Goal: Book appointment/travel/reservation

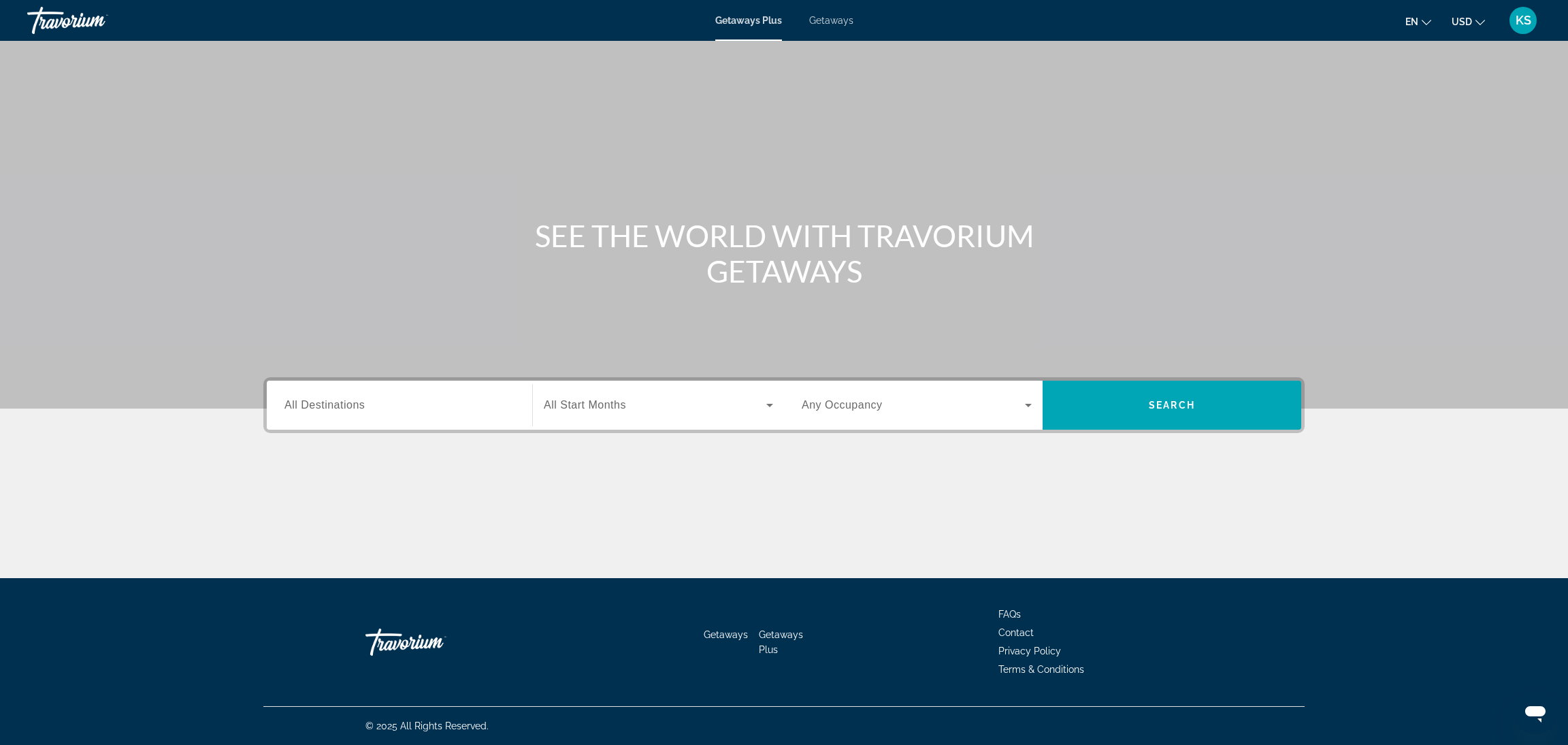
click at [432, 412] on input "Destination All Destinations" at bounding box center [399, 405] width 230 height 16
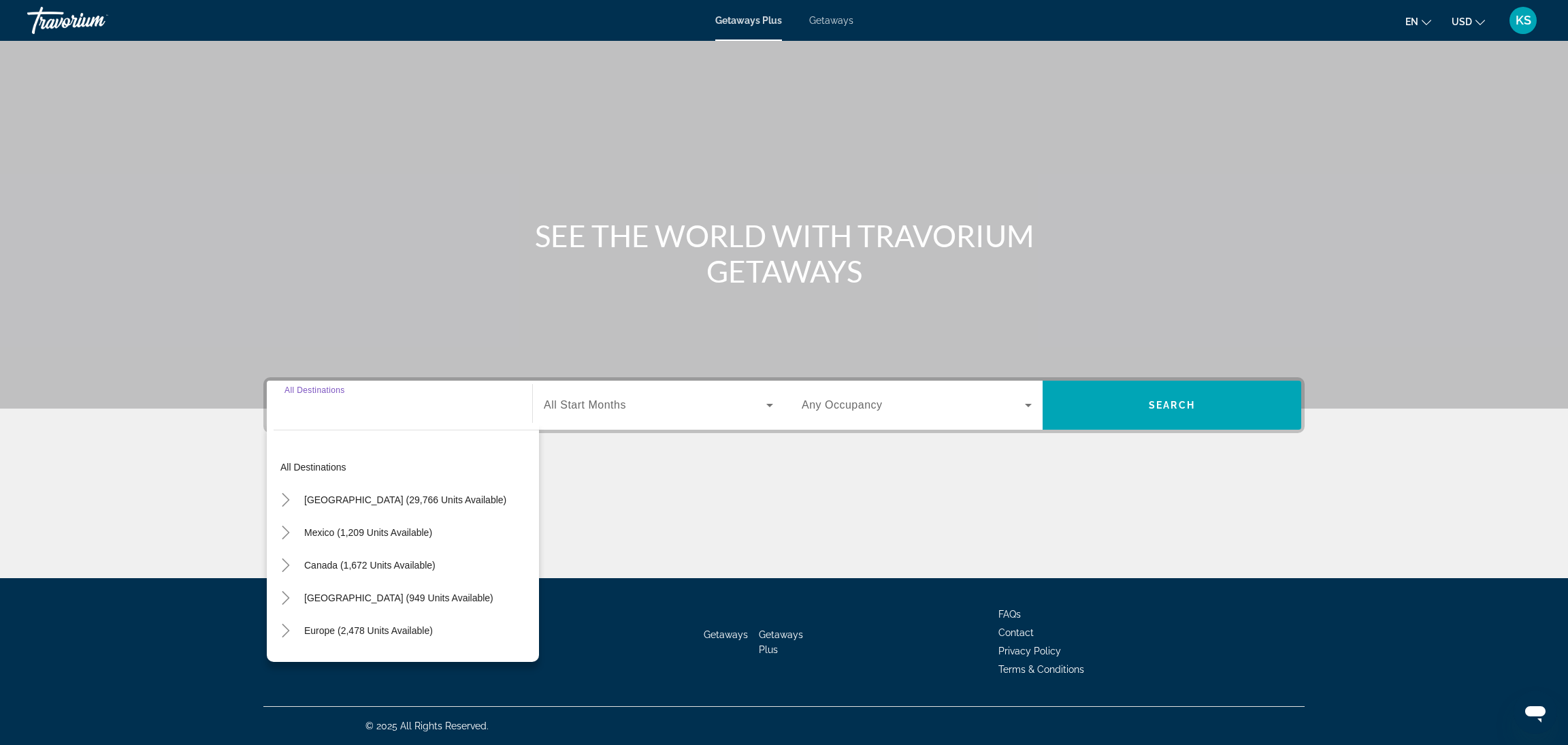
click at [344, 559] on span "Canada (1,672 units available)" at bounding box center [370, 565] width 131 height 11
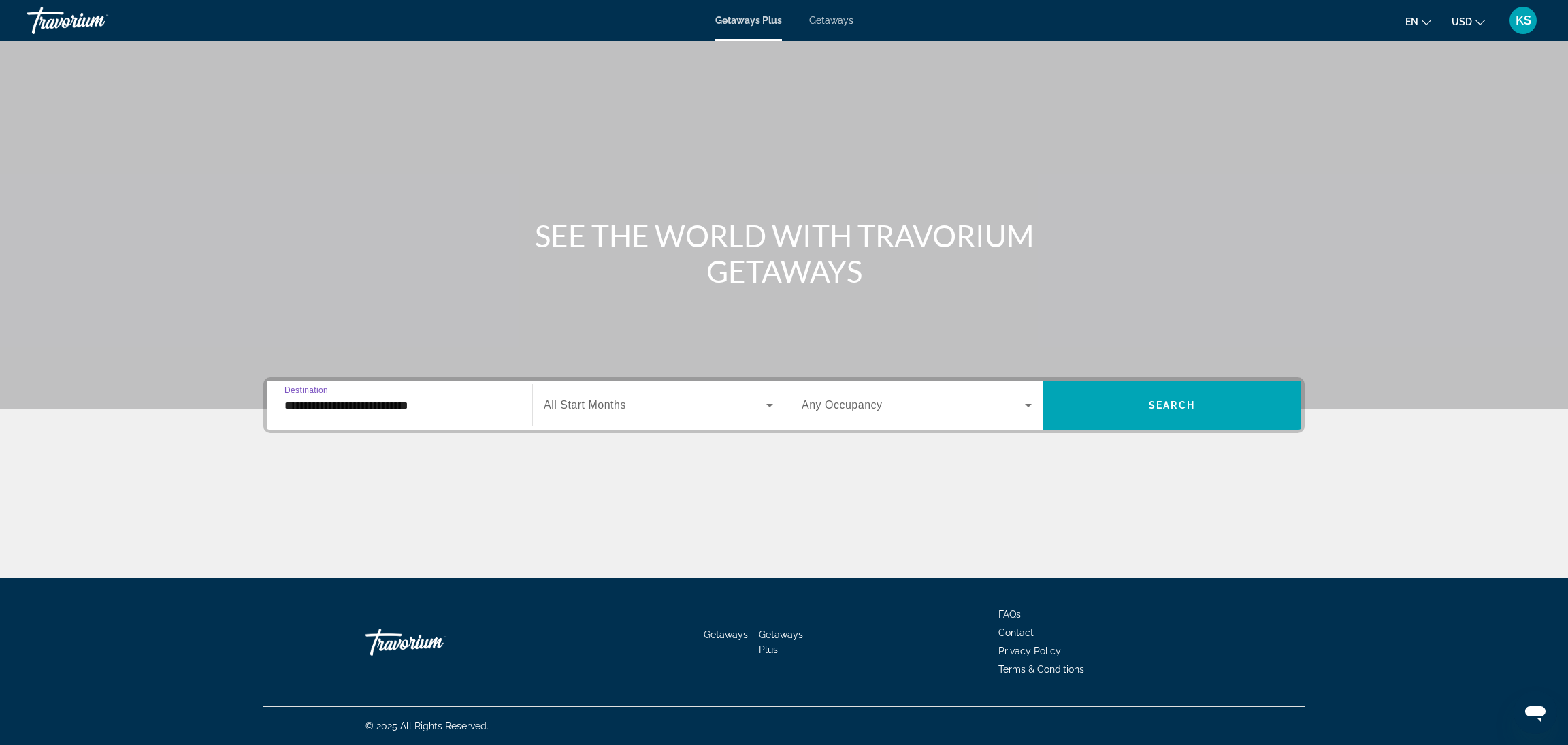
click at [333, 386] on div "**********" at bounding box center [399, 405] width 230 height 38
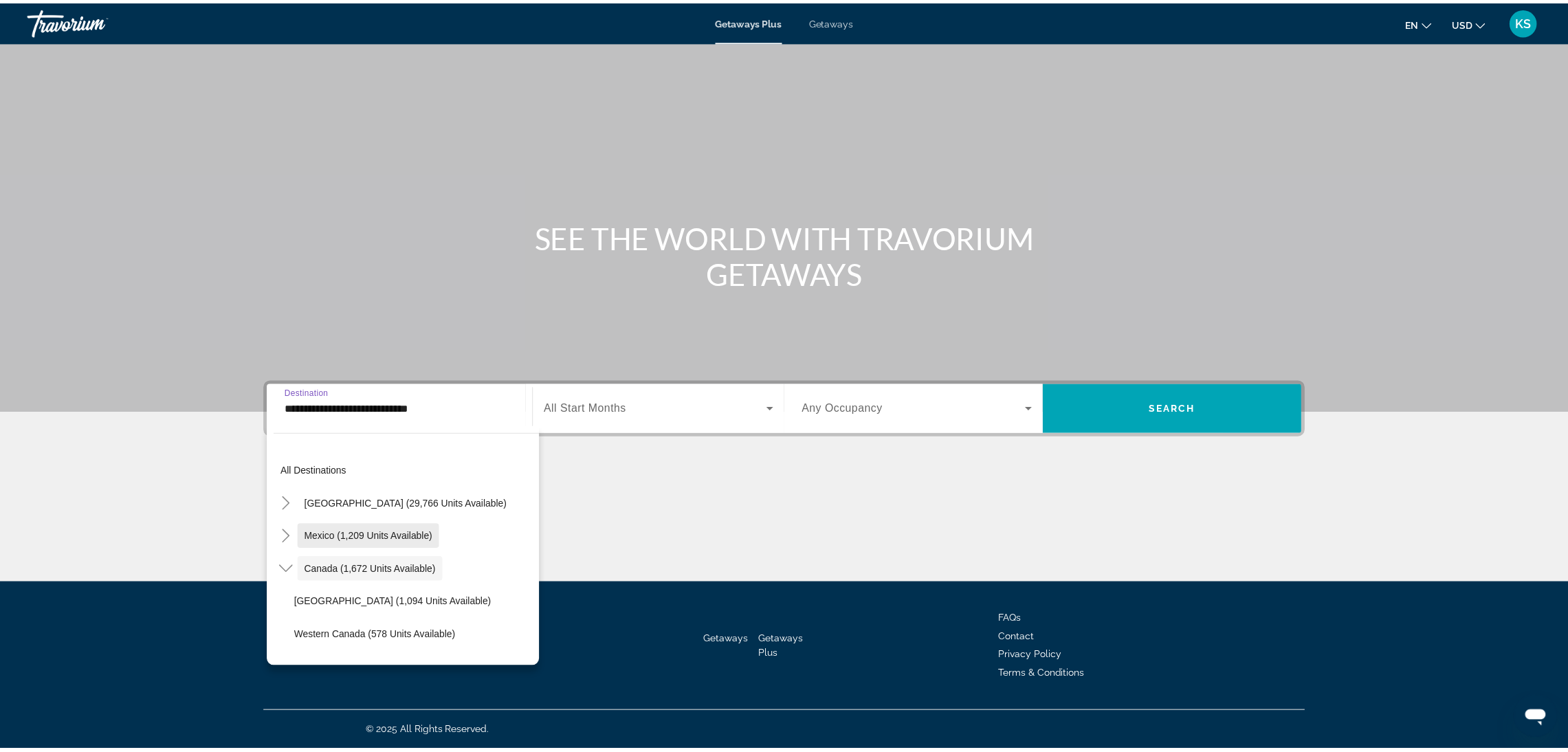
scroll to position [15, 0]
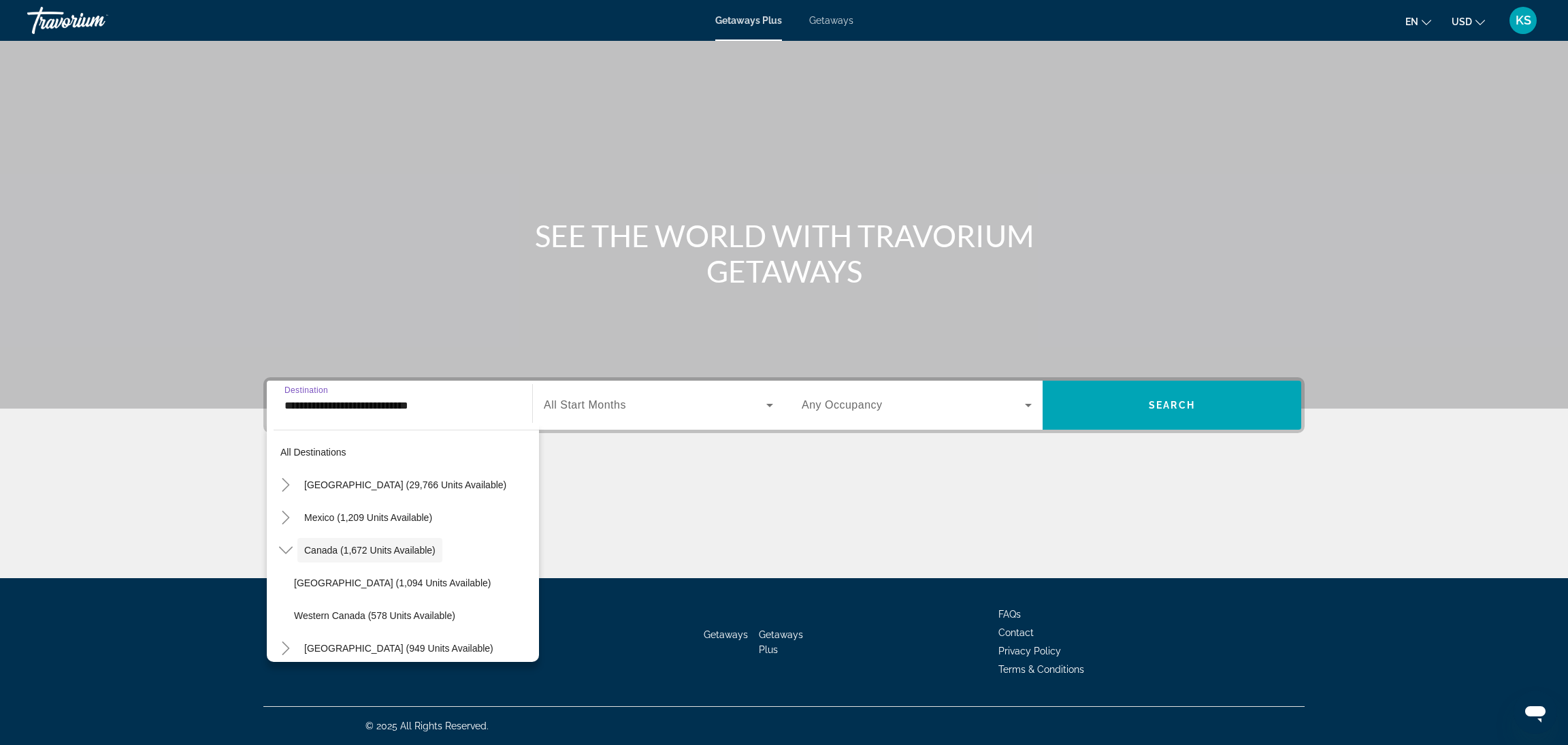
click at [327, 603] on span "Search widget" at bounding box center [413, 616] width 251 height 33
type input "**********"
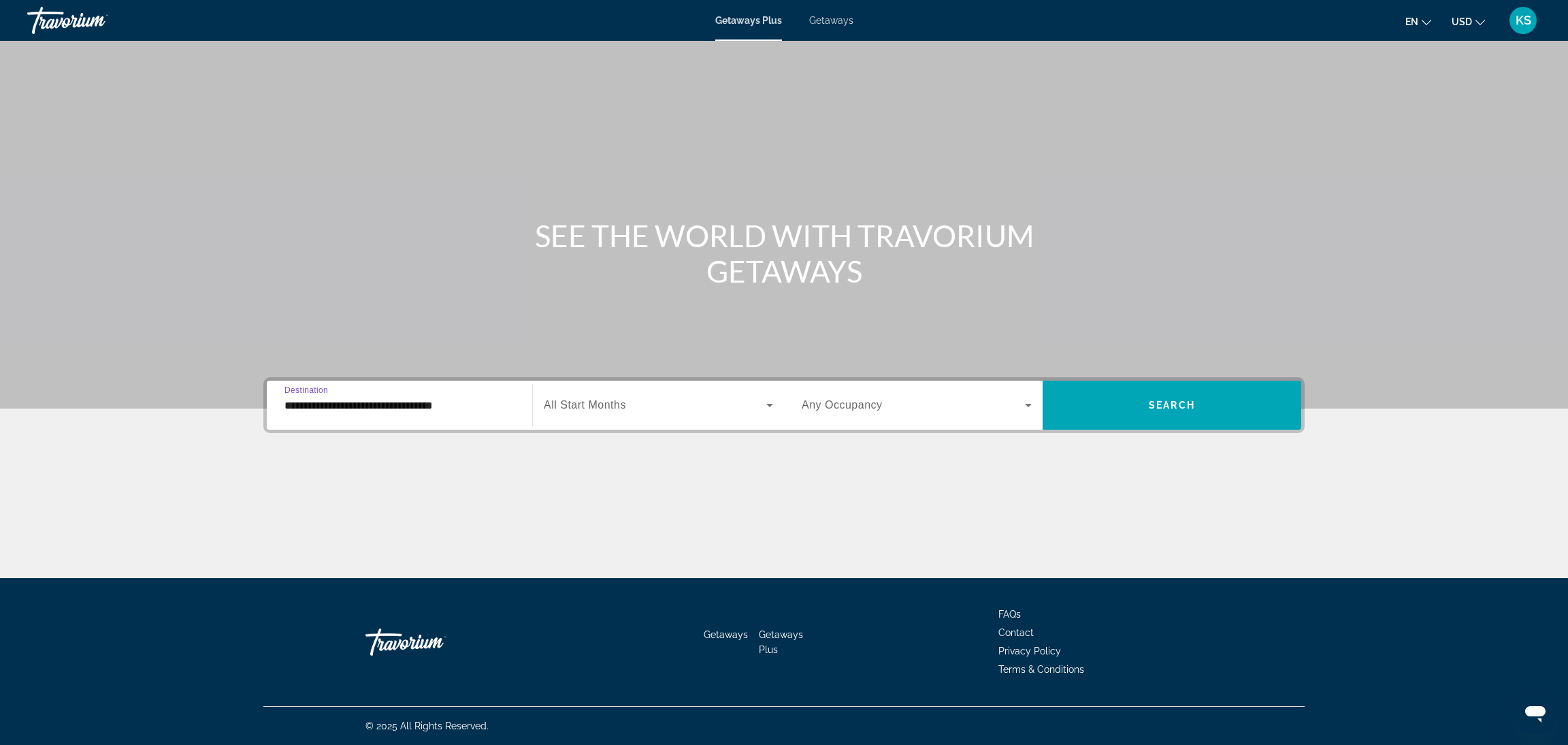
click at [619, 408] on span "All Start Months" at bounding box center [585, 404] width 82 height 12
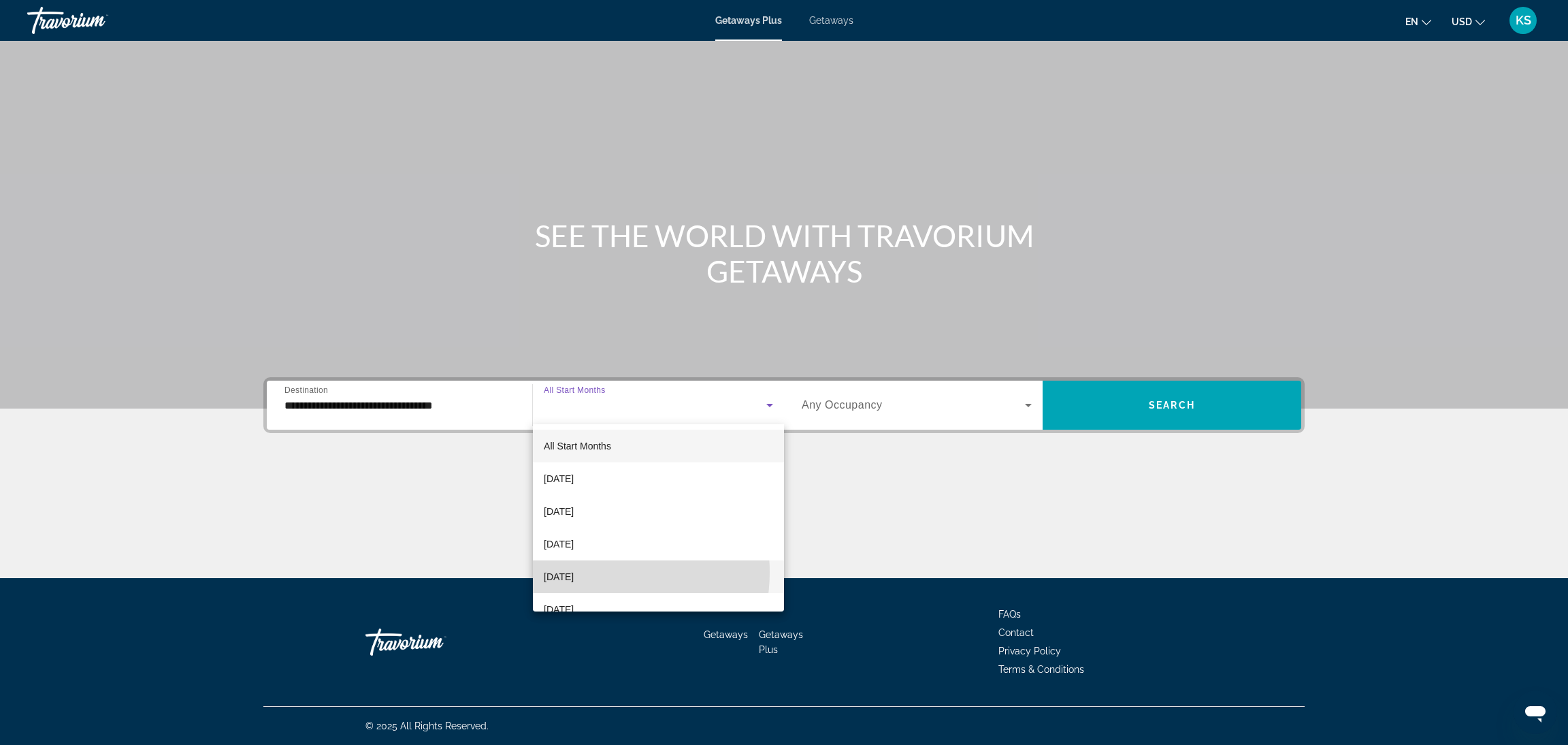
click at [574, 572] on span "[DATE]" at bounding box center [559, 577] width 30 height 16
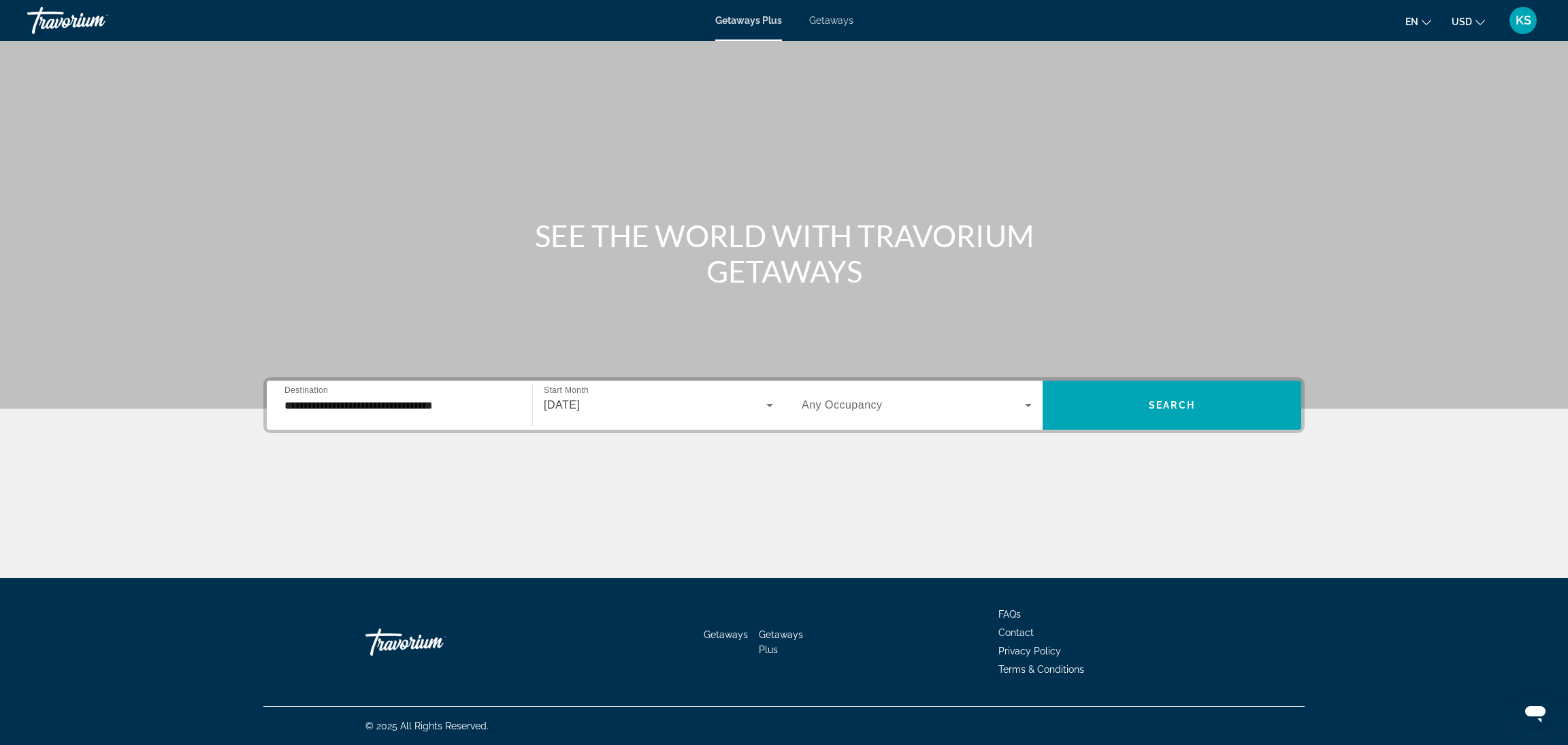
click at [1462, 20] on span "USD" at bounding box center [1462, 22] width 21 height 11
click at [1436, 92] on button "CAD (Can$)" at bounding box center [1441, 90] width 67 height 18
click at [1201, 416] on span "Search widget" at bounding box center [1172, 405] width 258 height 33
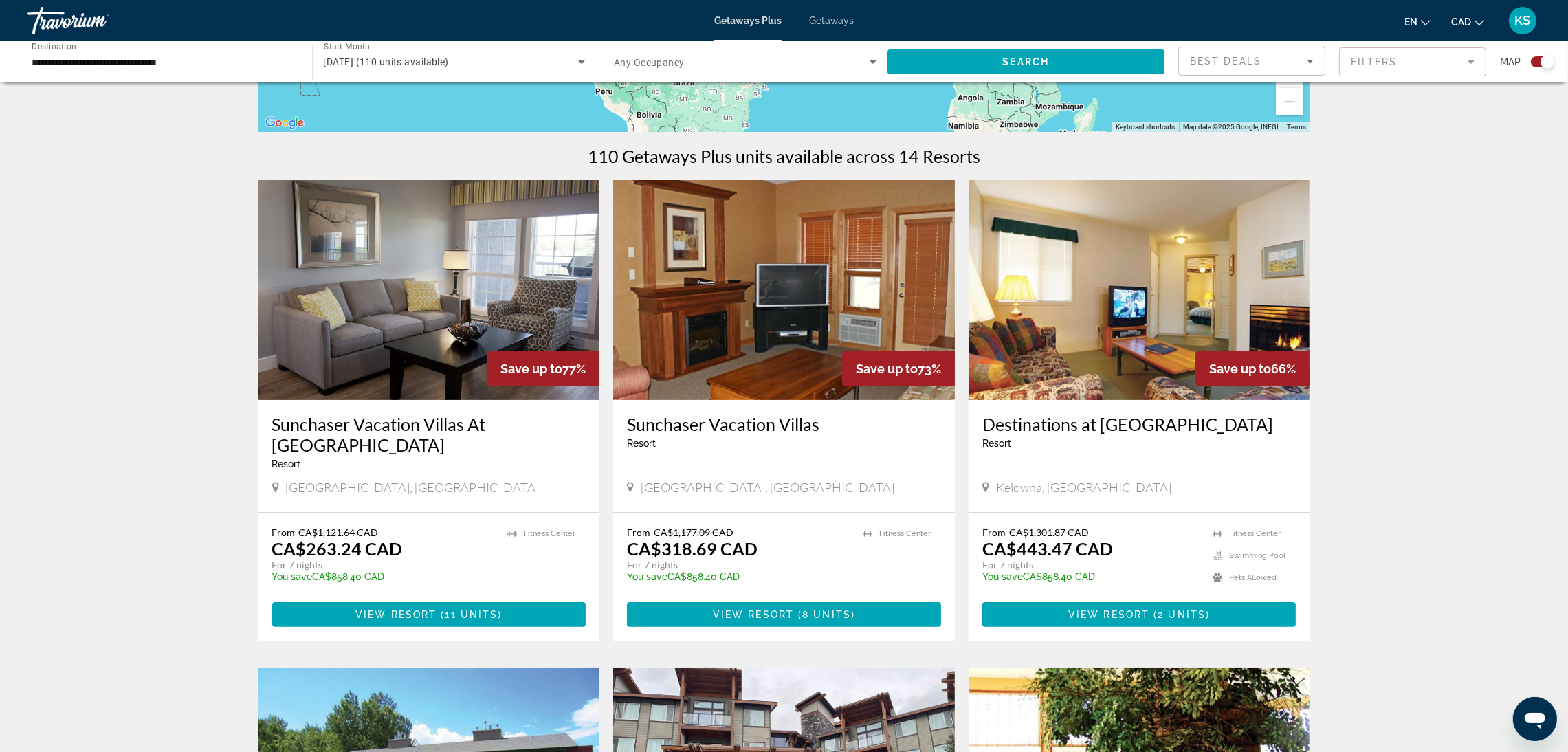
scroll to position [412, 0]
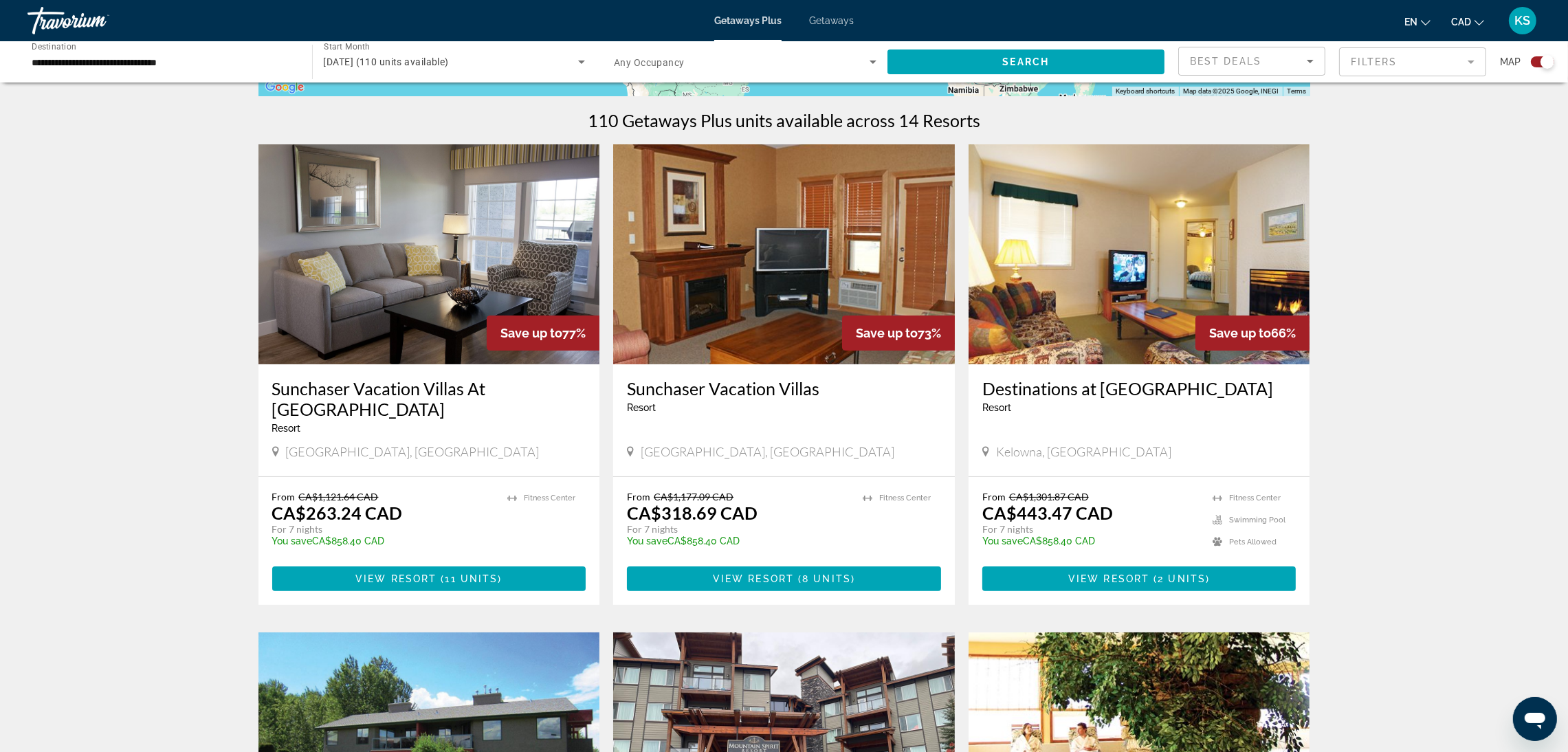
click at [473, 573] on span "11 units" at bounding box center [472, 579] width 53 height 11
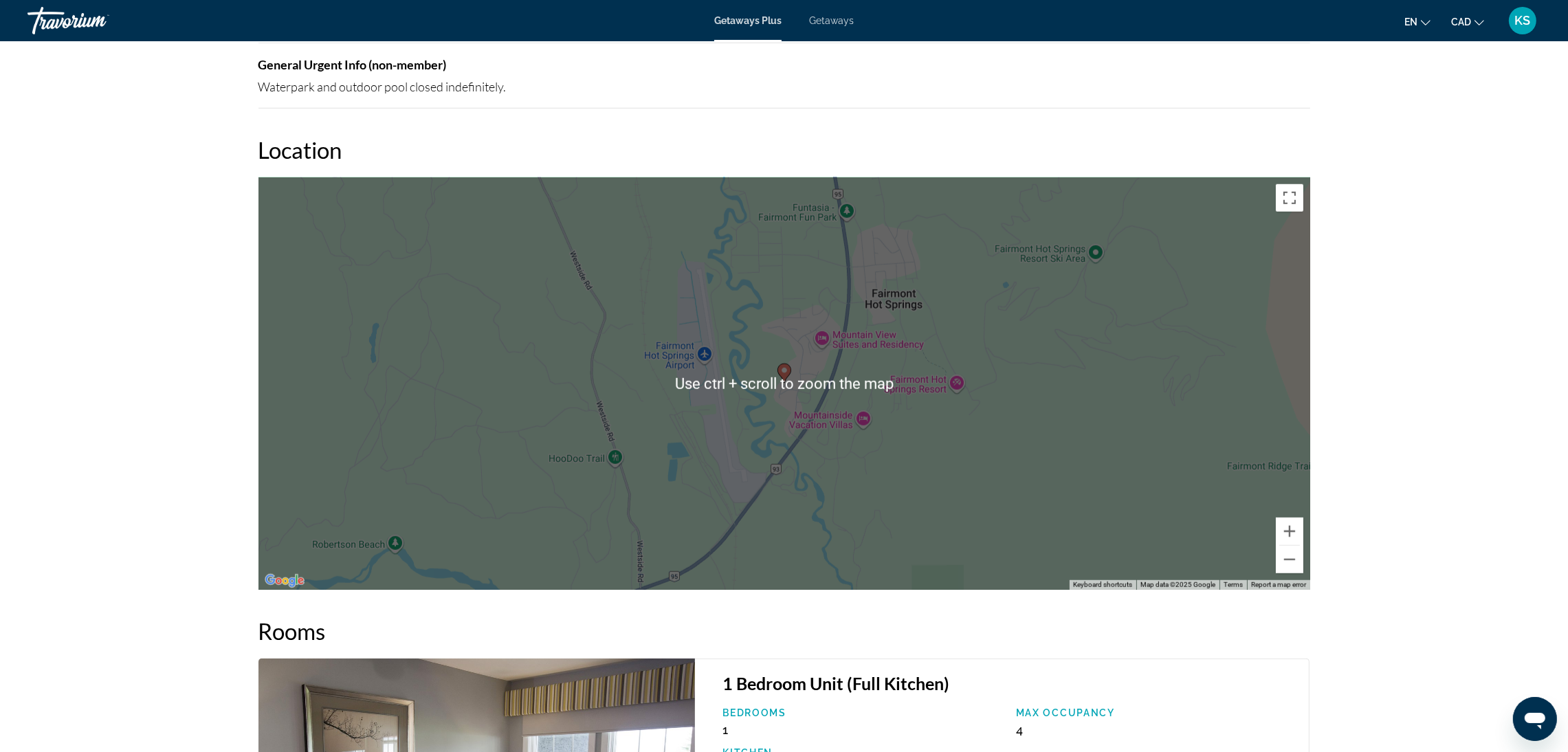
scroll to position [721, 0]
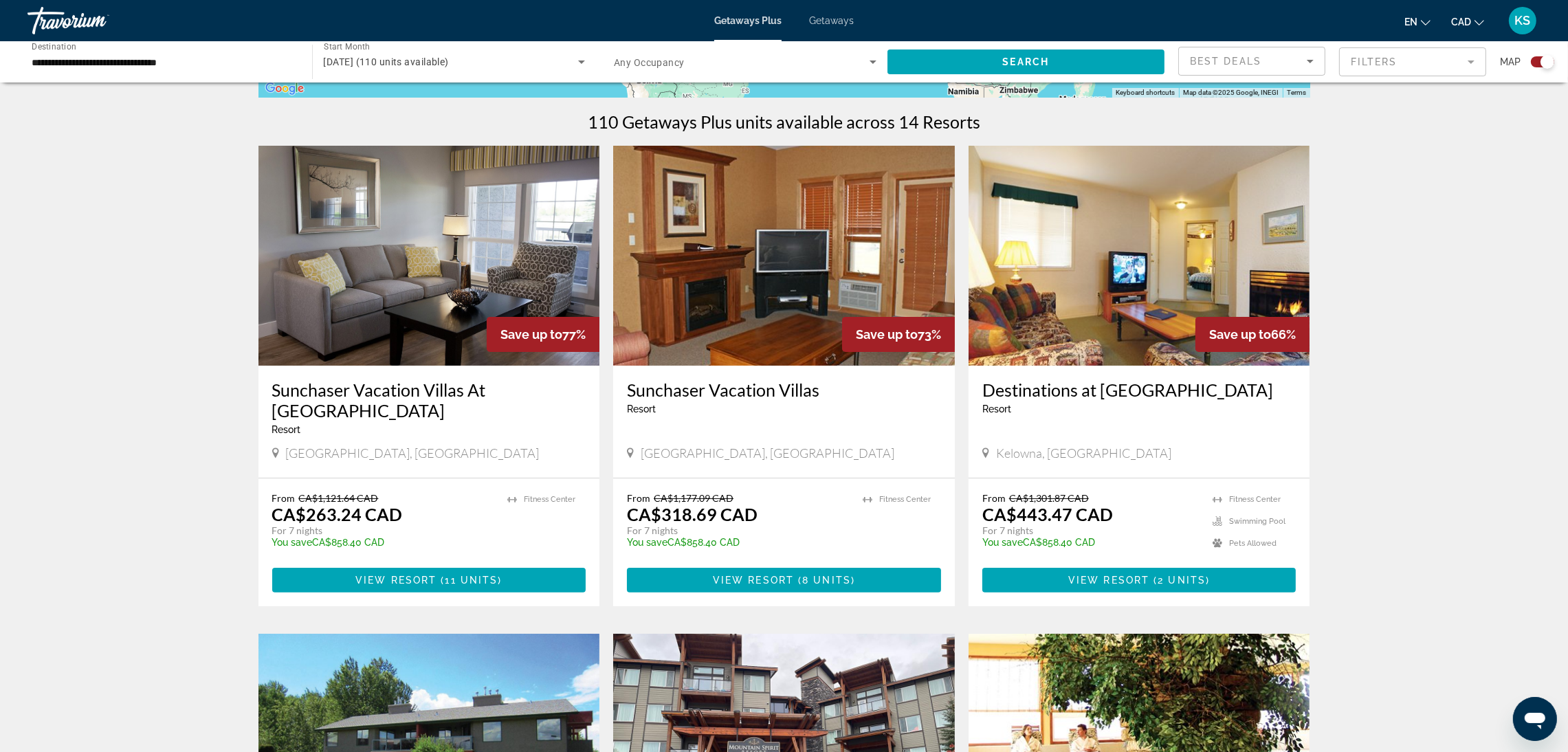
scroll to position [412, 0]
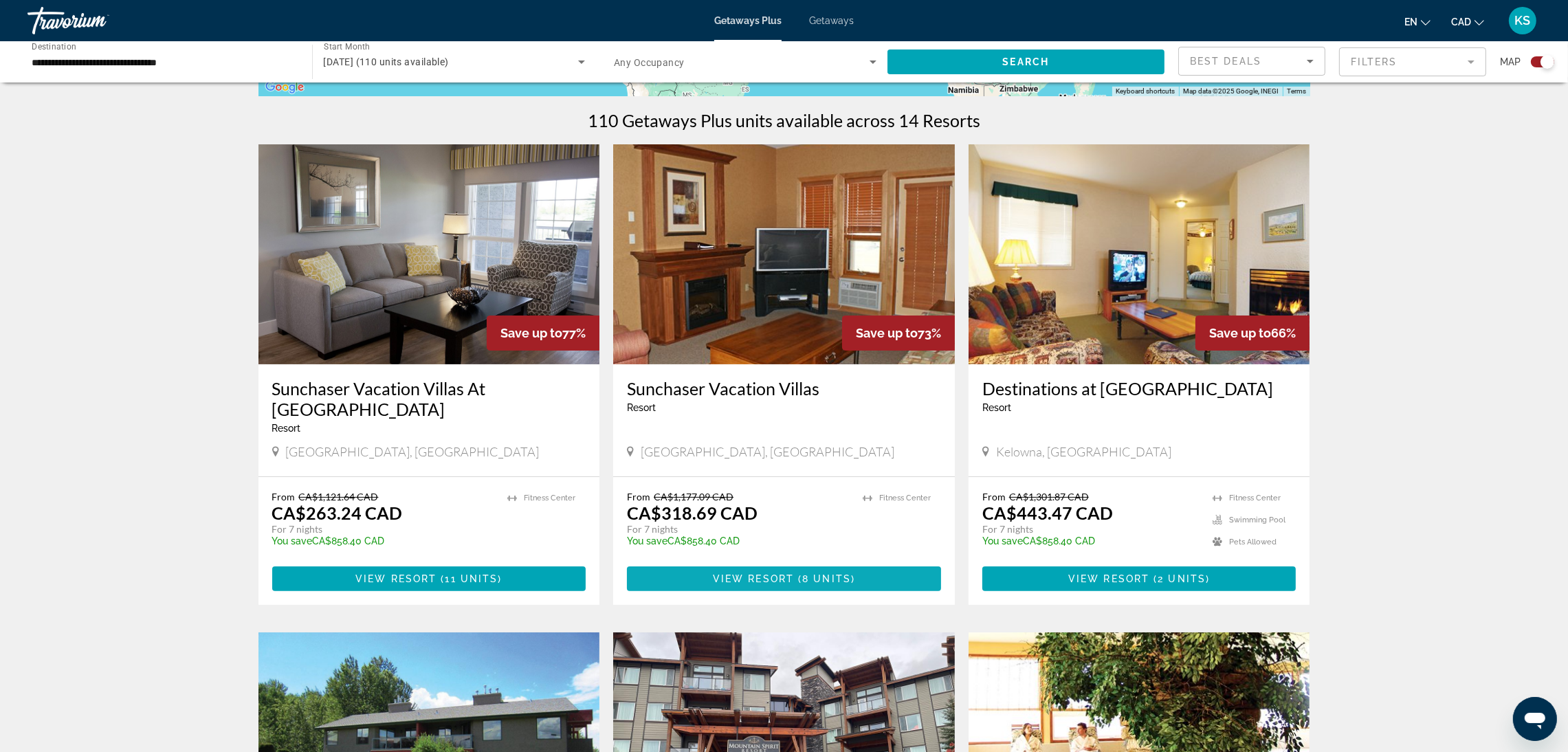
click at [770, 562] on span "Main content" at bounding box center [784, 579] width 314 height 33
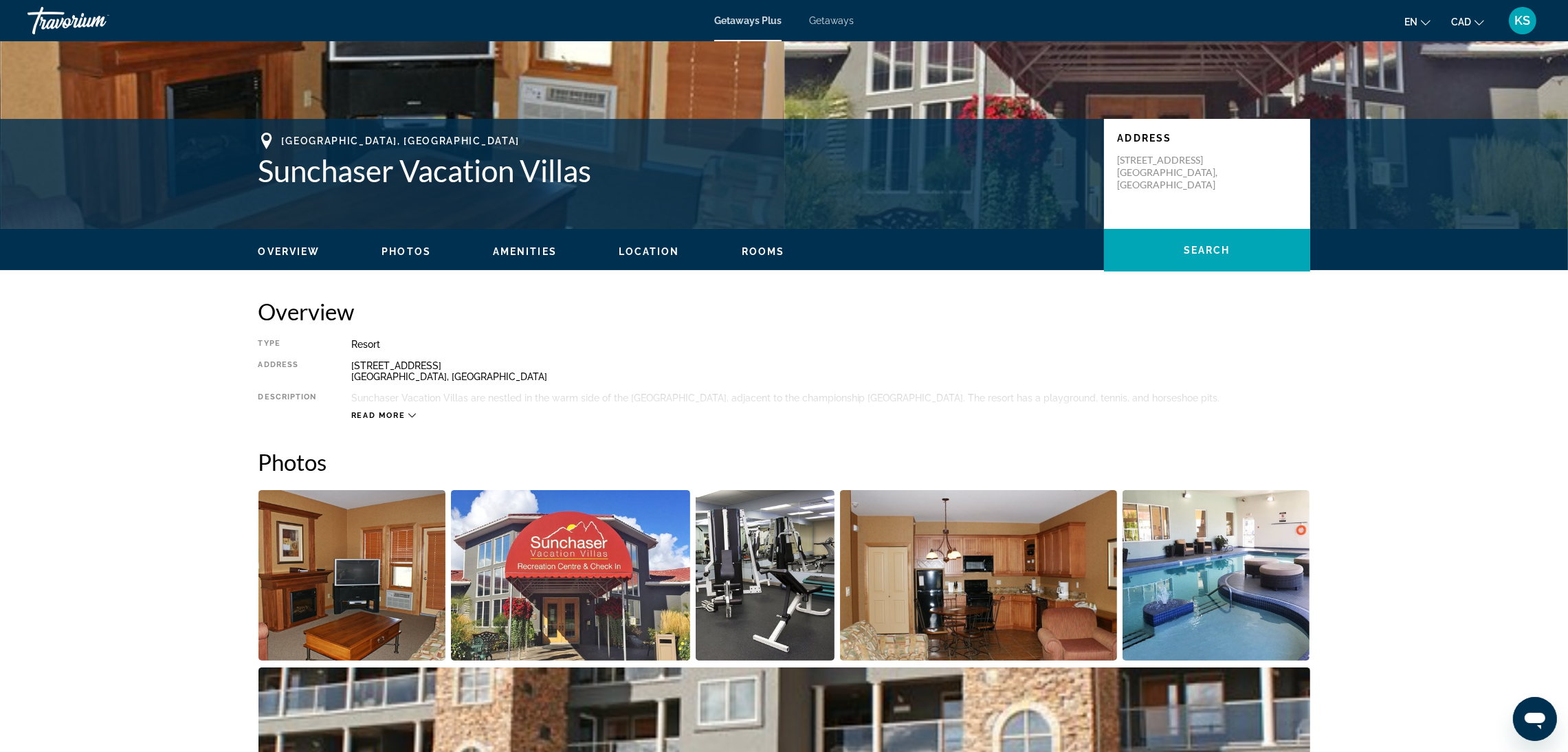
scroll to position [103, 0]
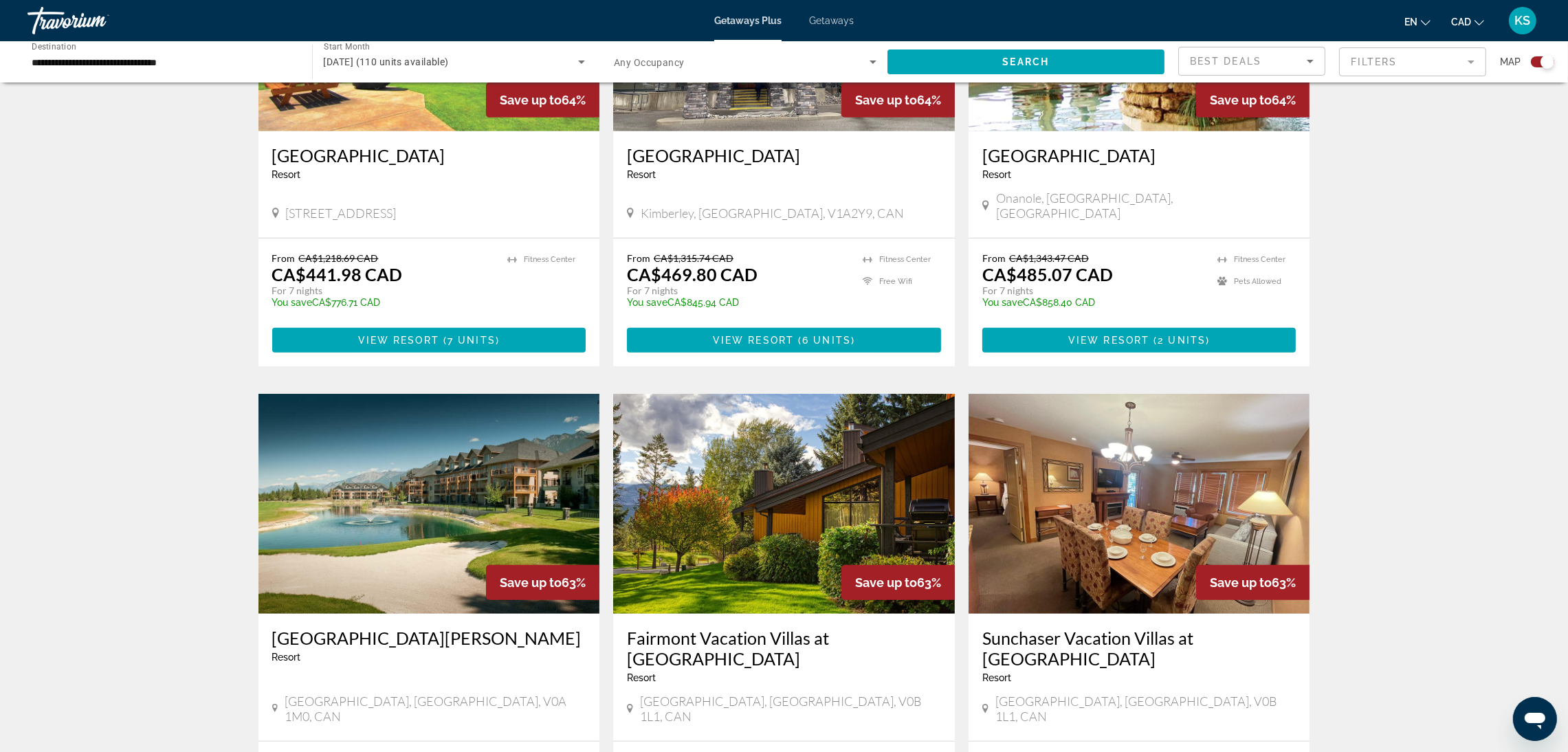
scroll to position [1236, 0]
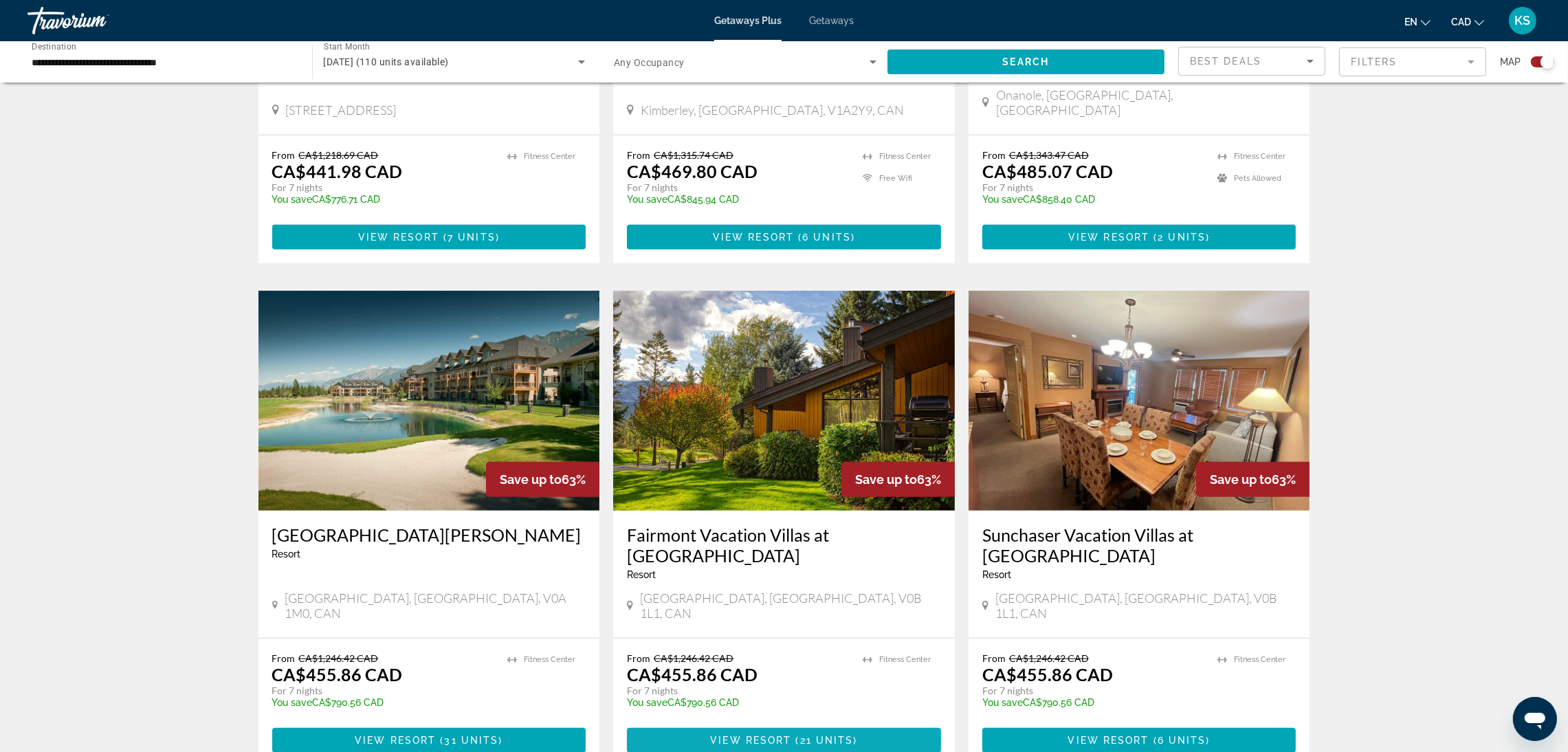
click at [840, 735] on span "21 units" at bounding box center [827, 740] width 53 height 11
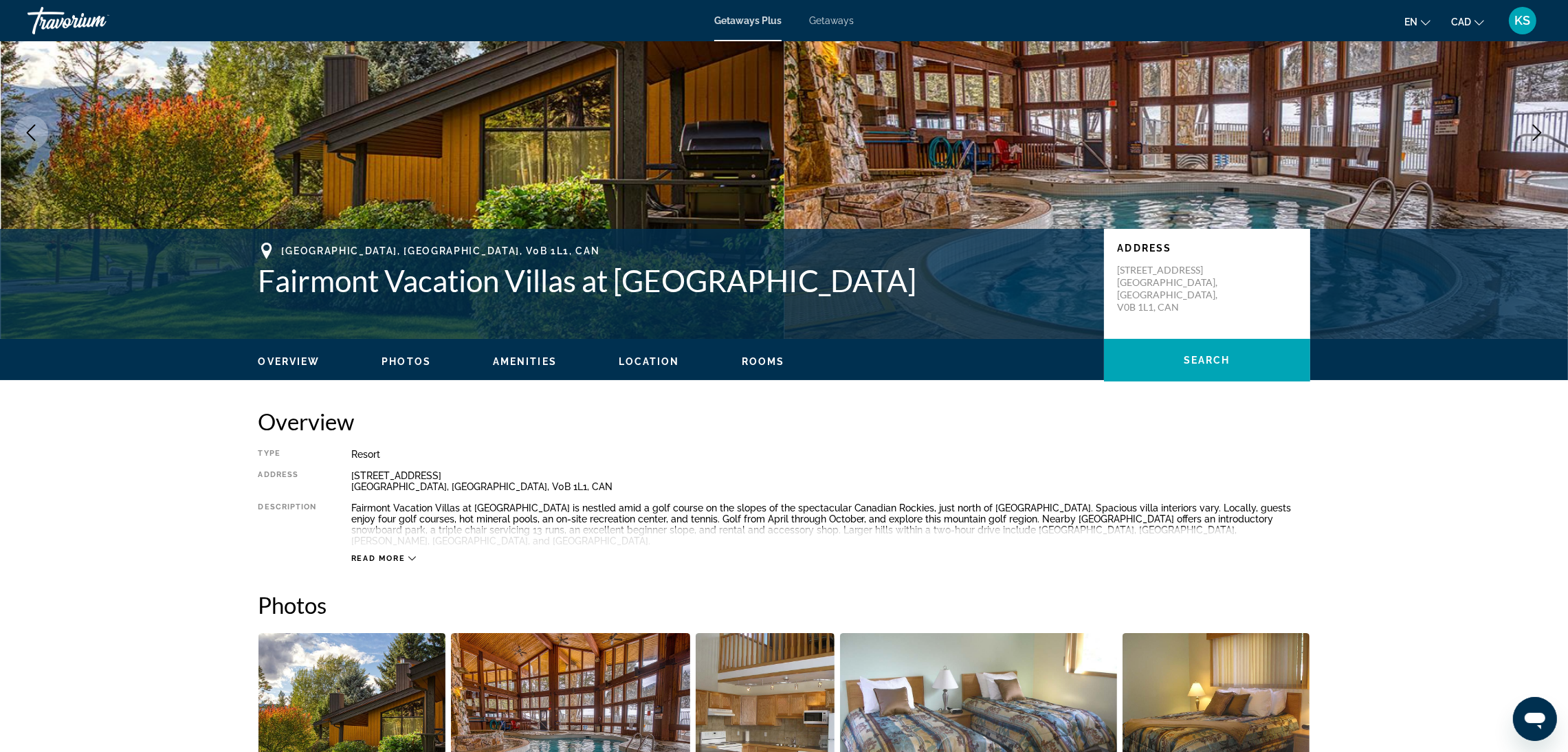
scroll to position [309, 0]
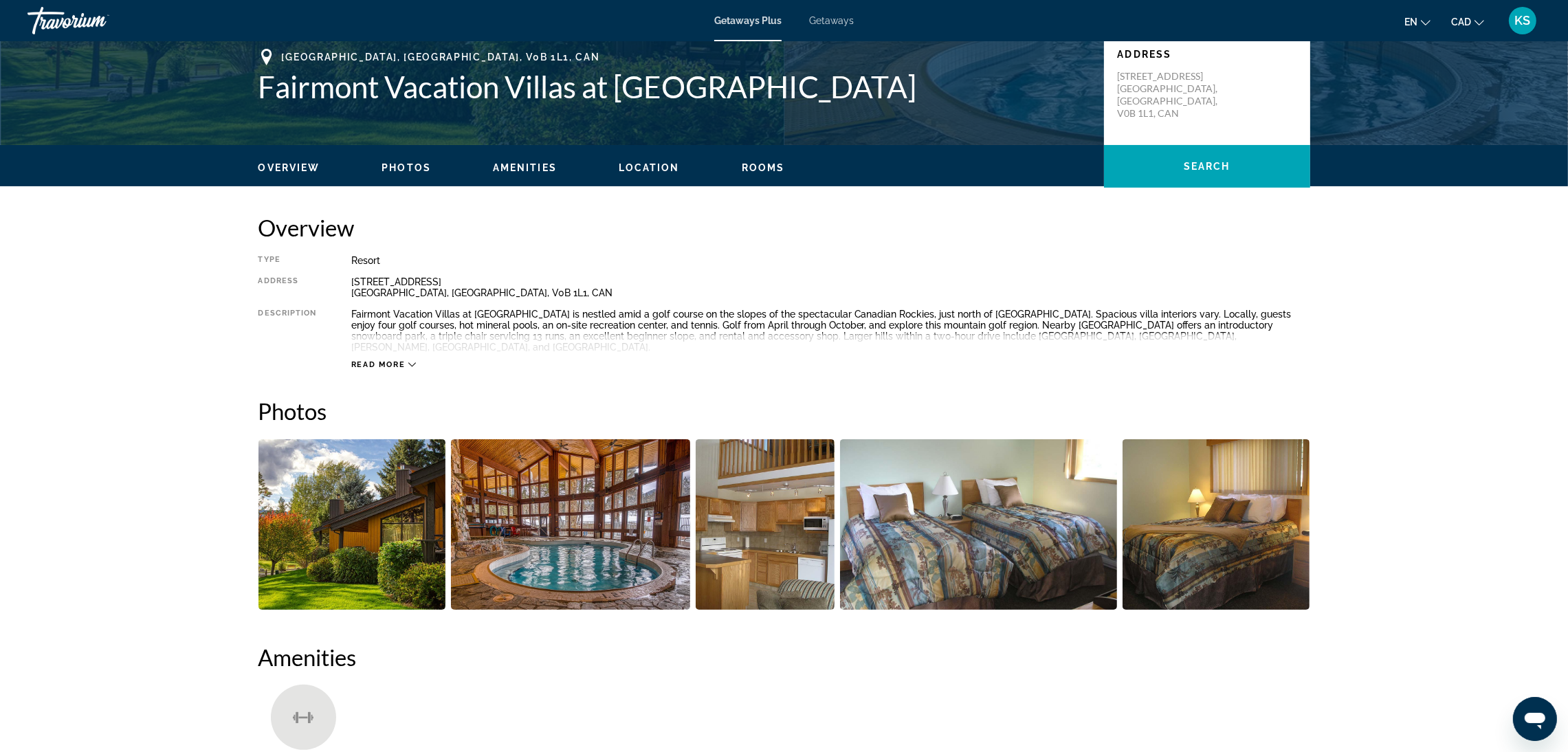
click at [326, 487] on img "Open full-screen image slider" at bounding box center [352, 524] width 187 height 171
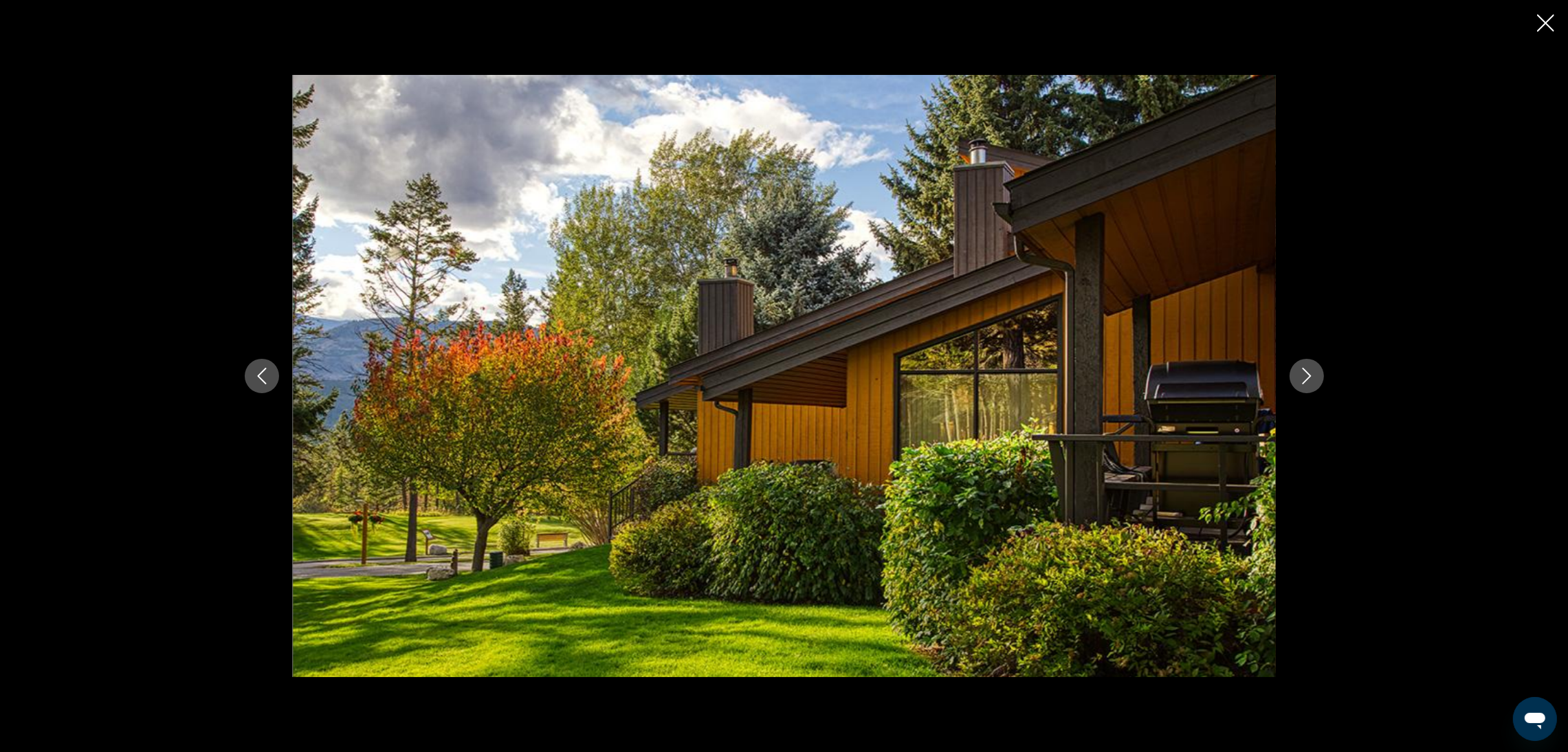
click at [1303, 364] on button "Next image" at bounding box center [1307, 376] width 35 height 35
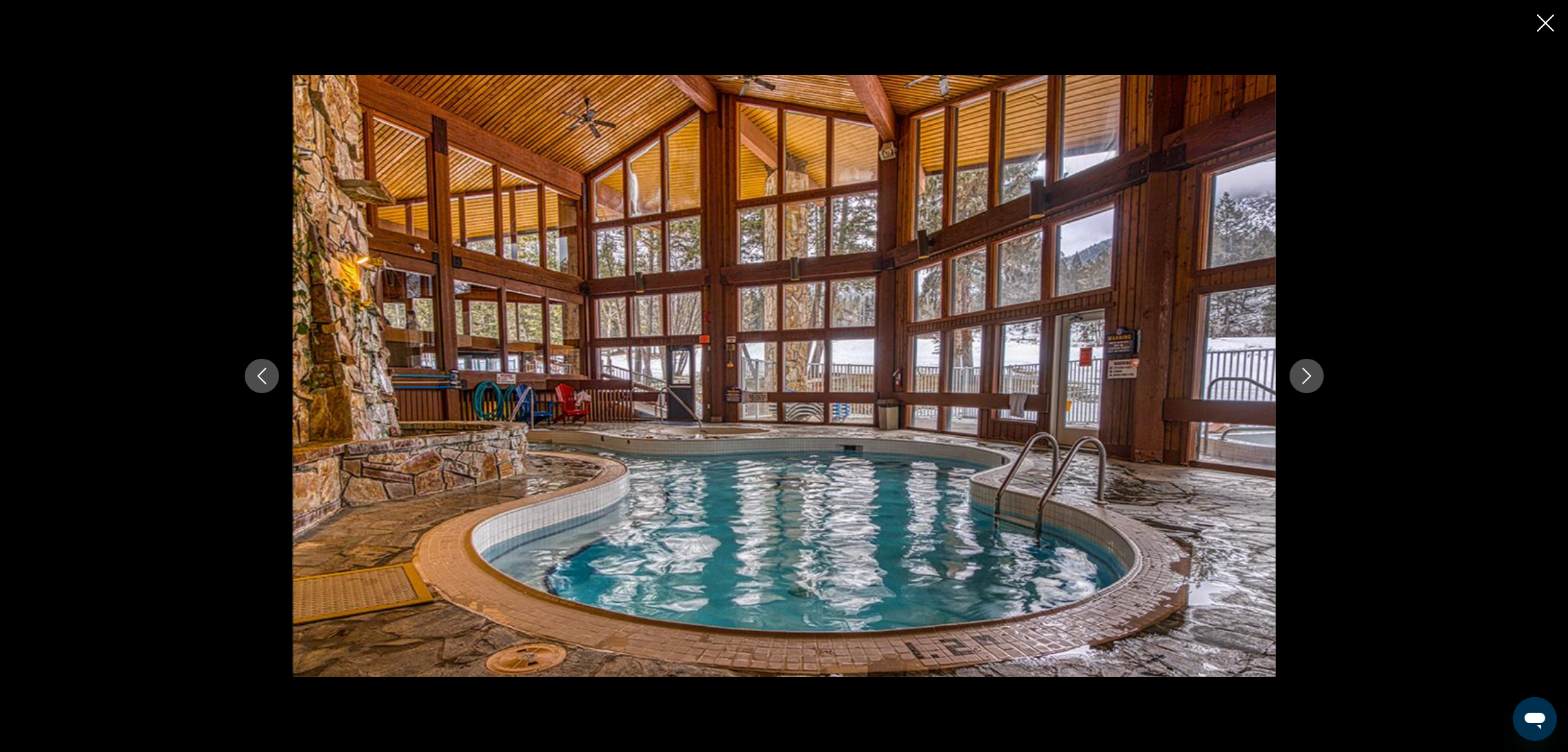
click at [1303, 364] on button "Next image" at bounding box center [1307, 376] width 35 height 35
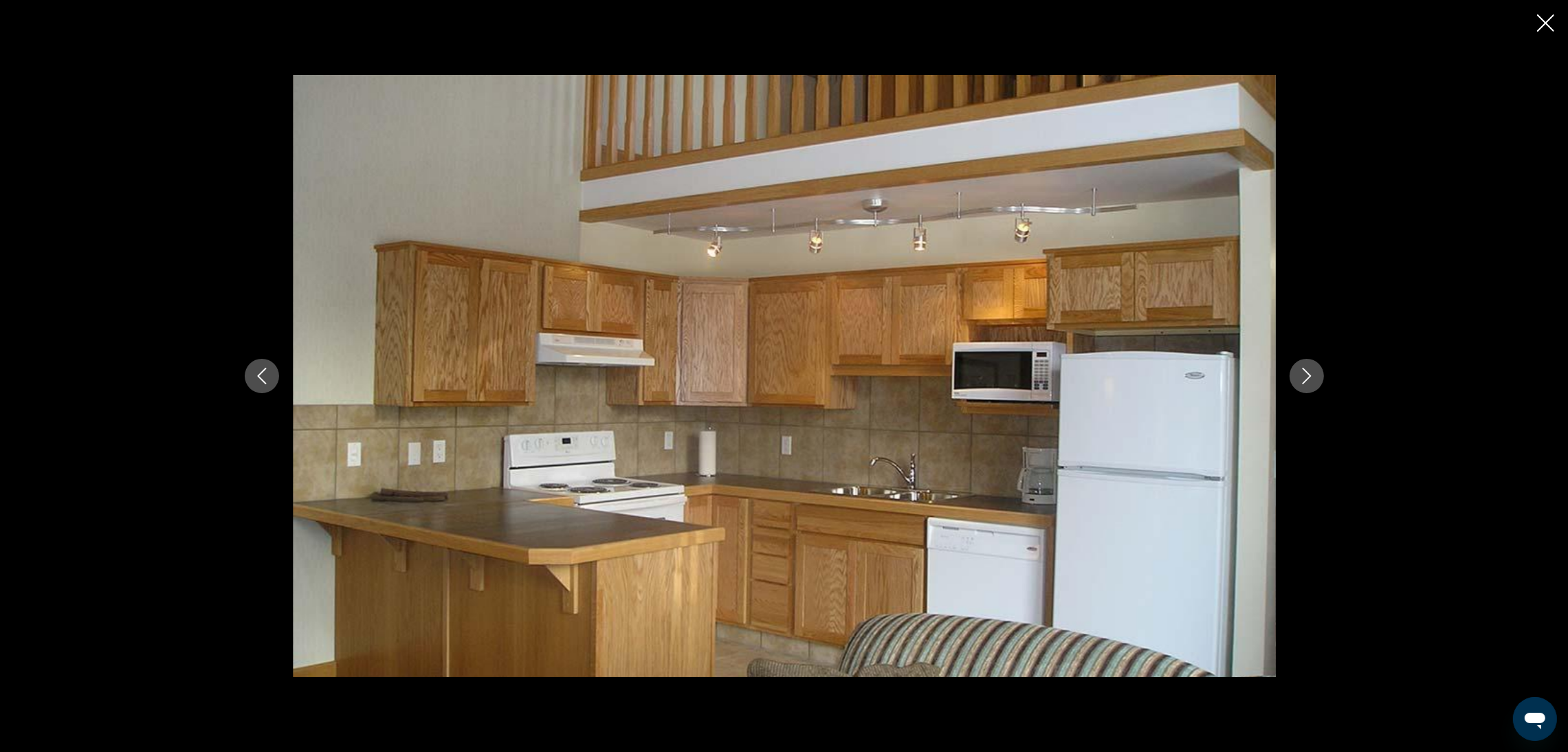
click at [1303, 364] on button "Next image" at bounding box center [1307, 376] width 35 height 35
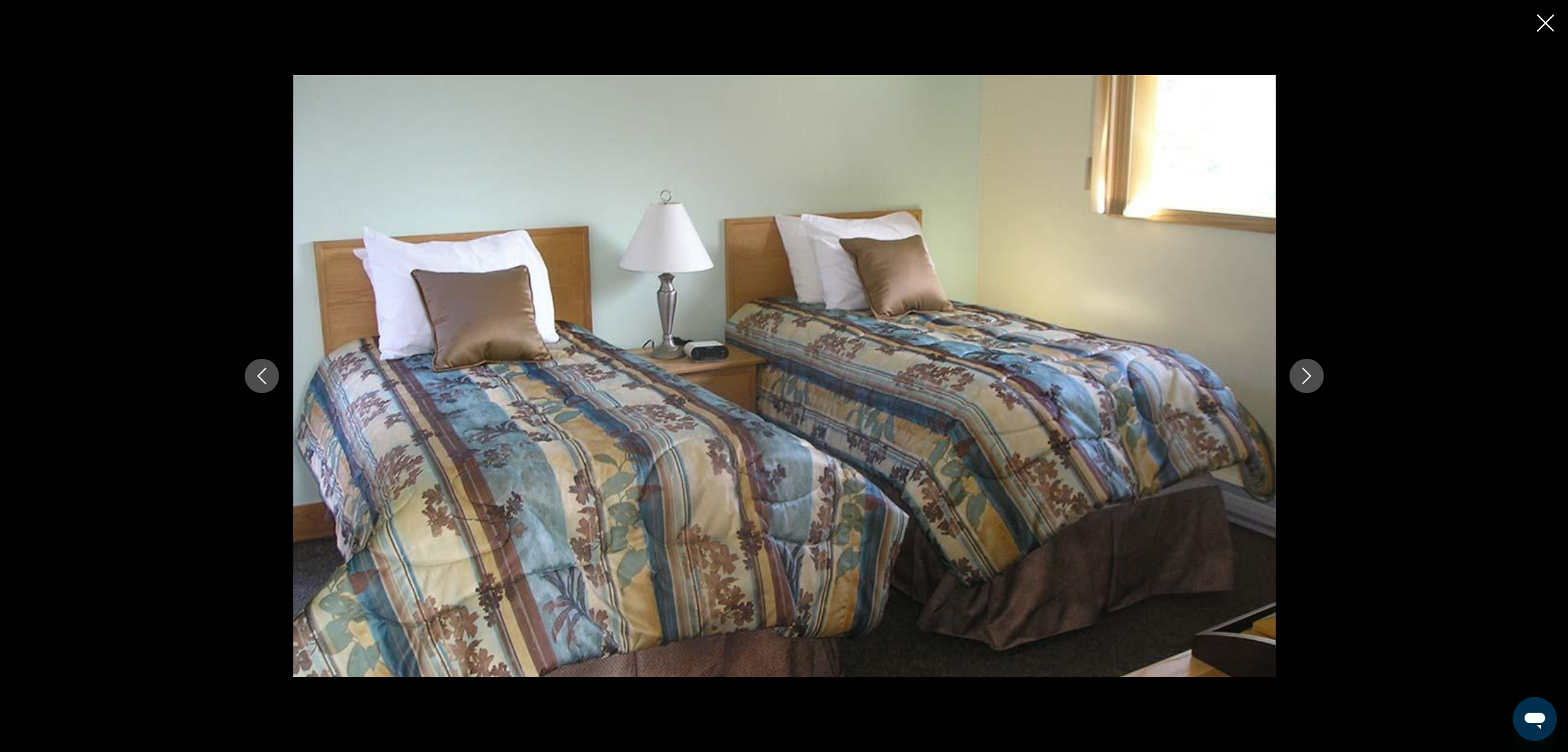
click at [1303, 364] on button "Next image" at bounding box center [1307, 376] width 35 height 35
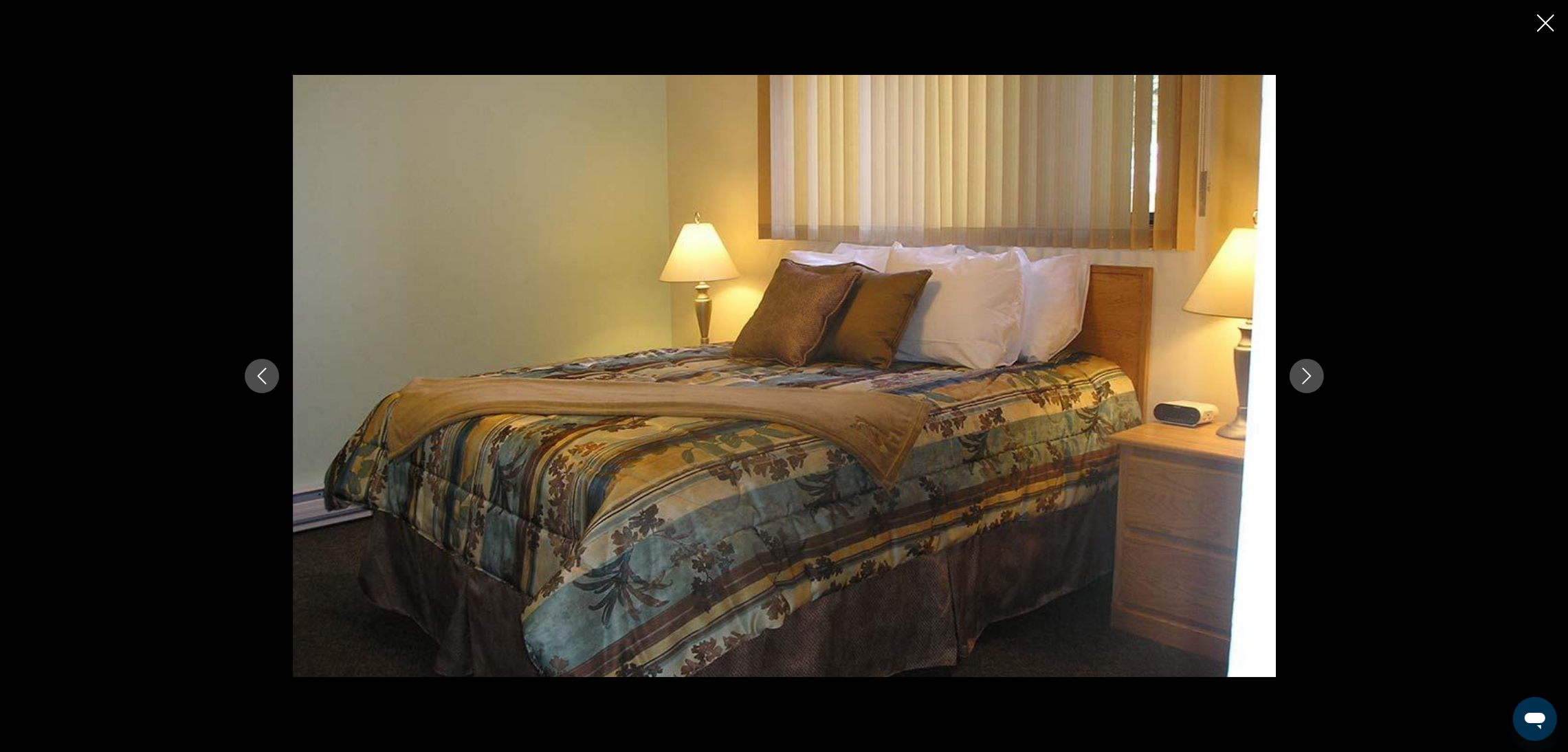
click at [1303, 364] on button "Next image" at bounding box center [1307, 376] width 35 height 35
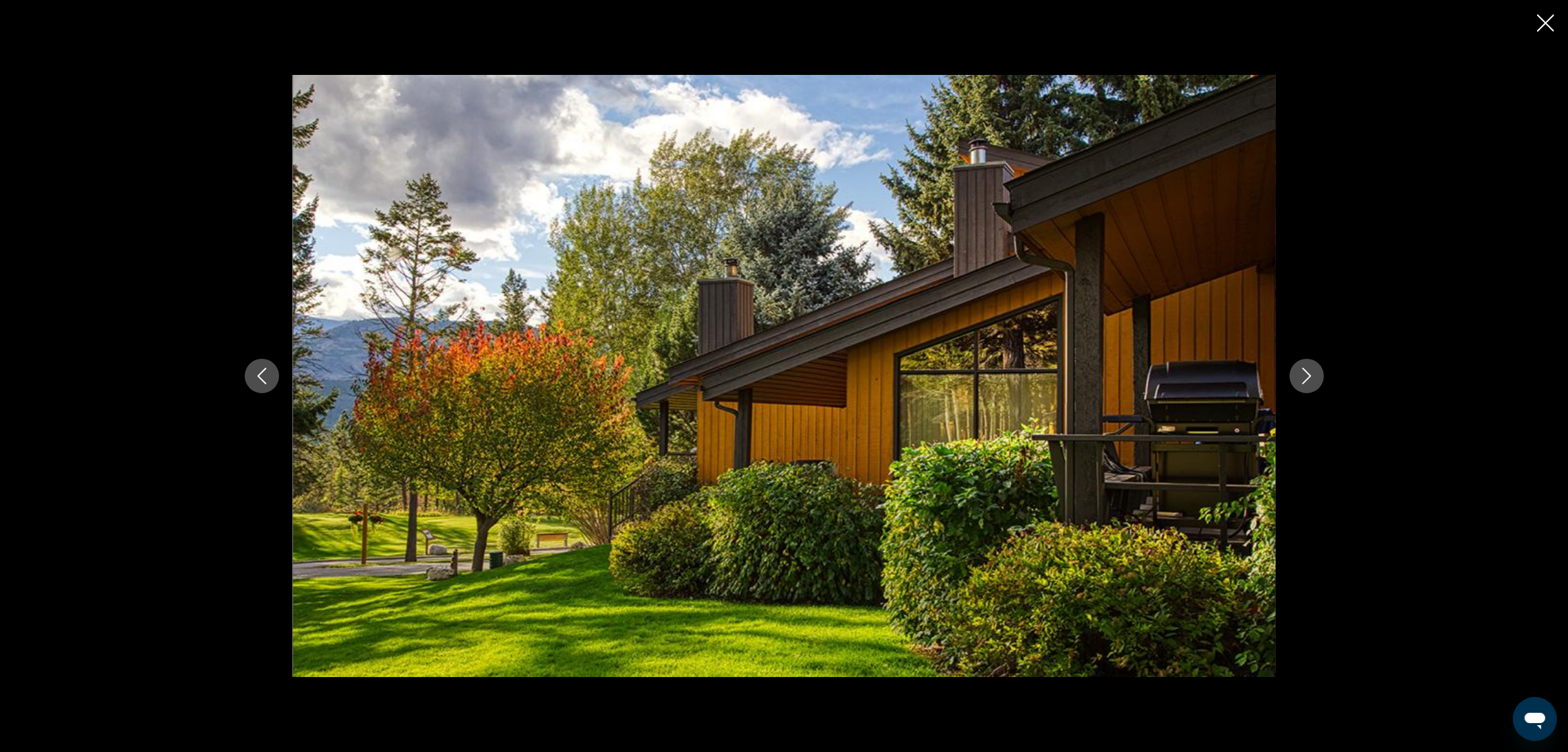
click at [1551, 16] on icon "Close slideshow" at bounding box center [1546, 23] width 17 height 17
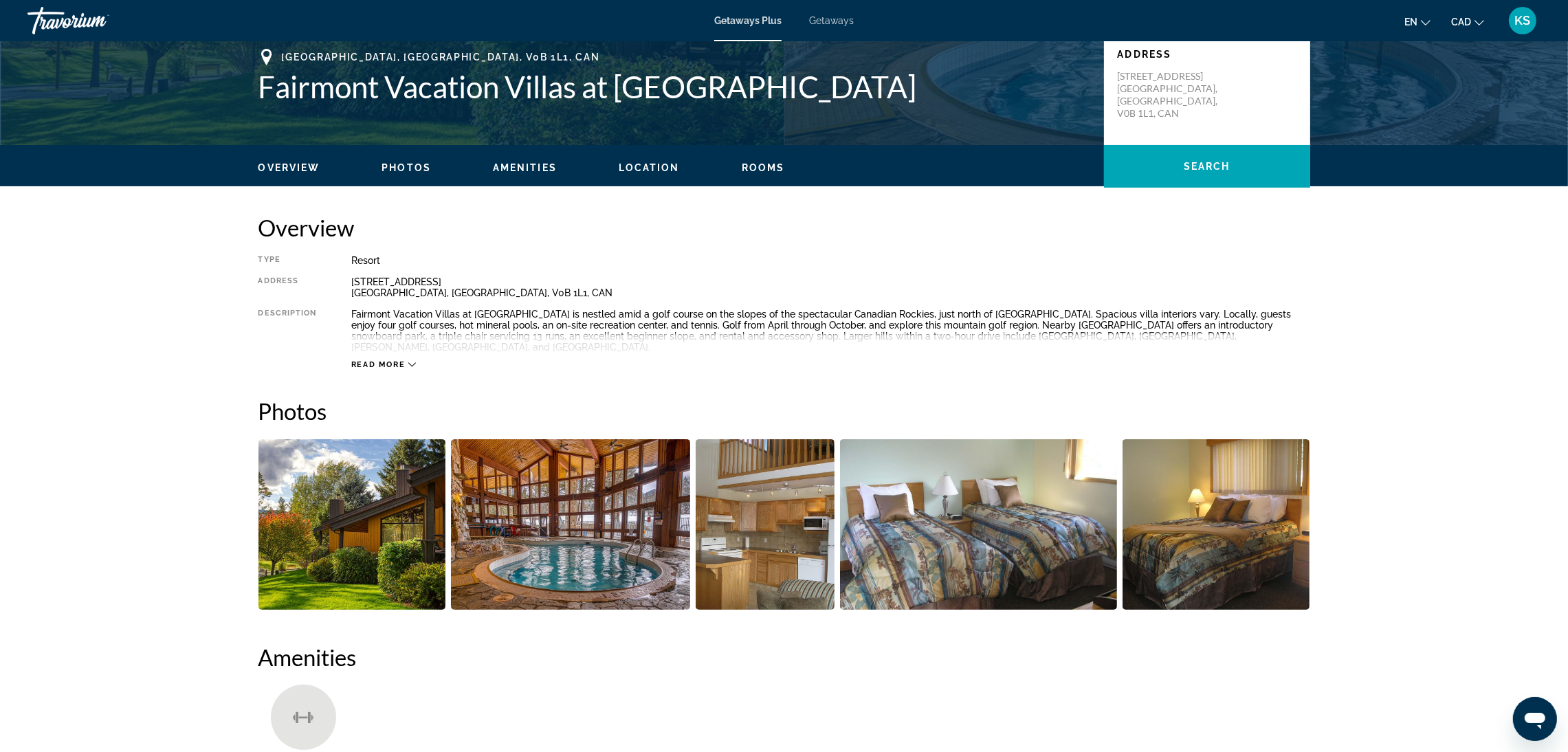
click at [365, 507] on img "Open full-screen image slider" at bounding box center [352, 524] width 187 height 171
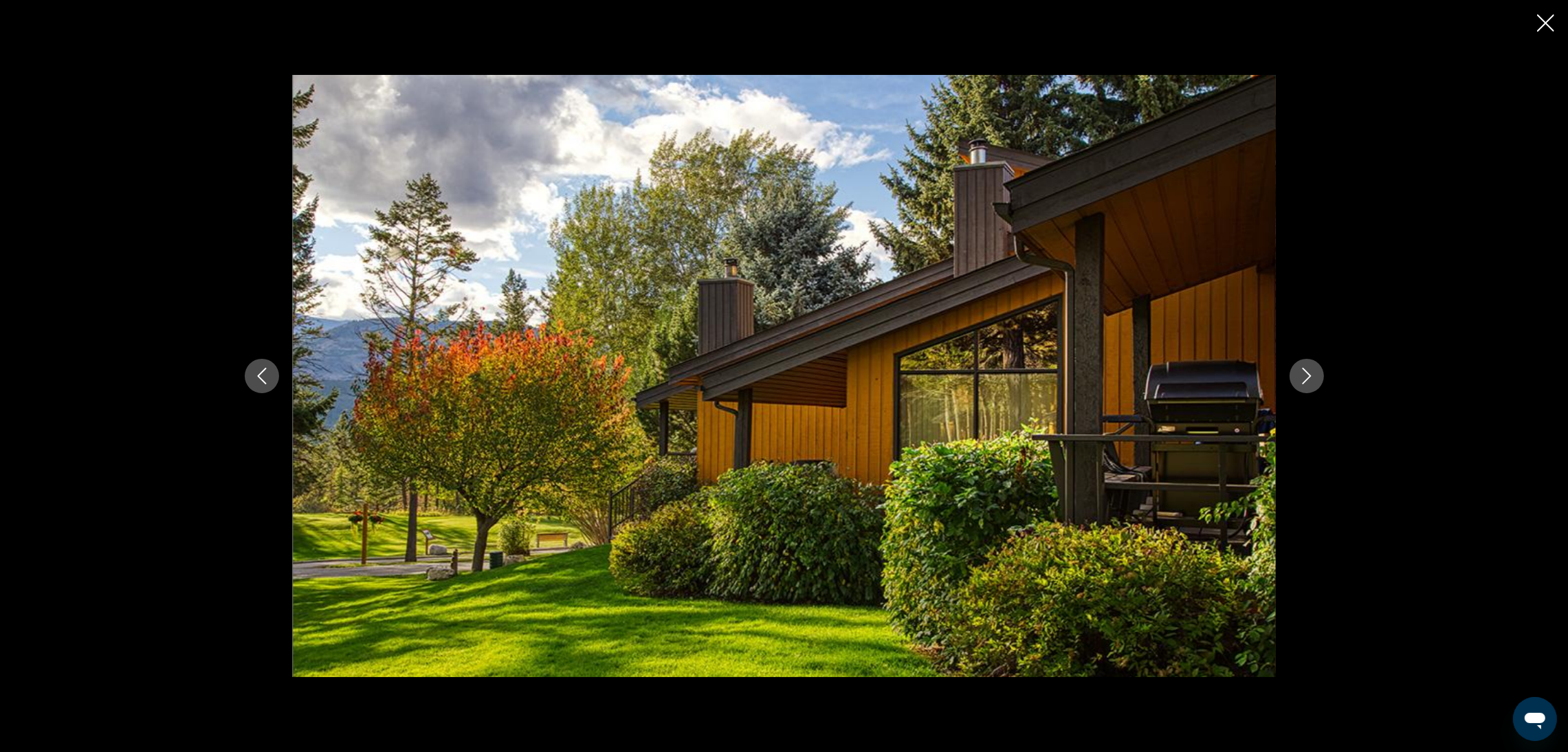
click at [1302, 375] on icon "Next image" at bounding box center [1307, 376] width 17 height 17
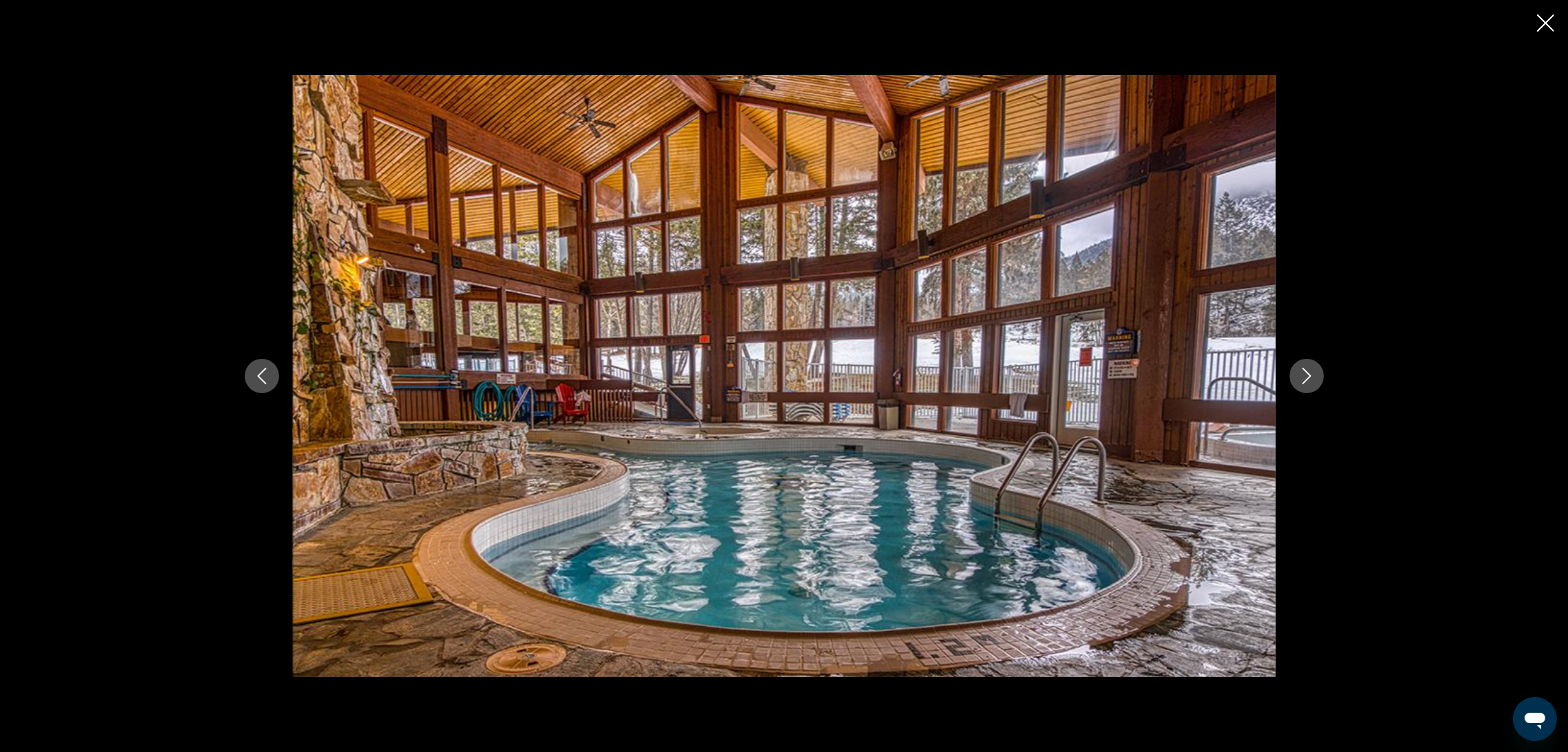
click at [1306, 375] on icon "Next image" at bounding box center [1307, 376] width 17 height 17
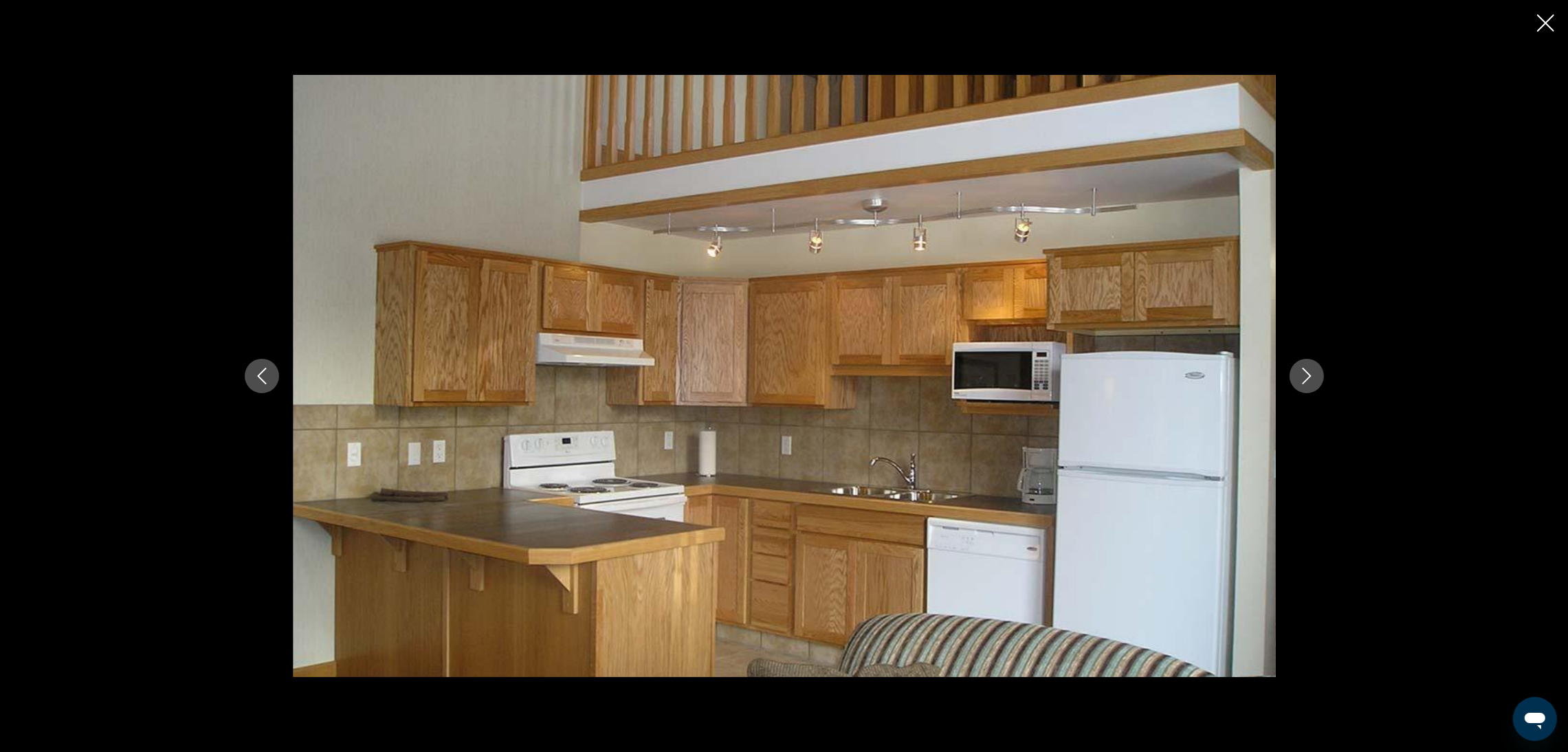
click at [1307, 379] on icon "Next image" at bounding box center [1306, 376] width 9 height 17
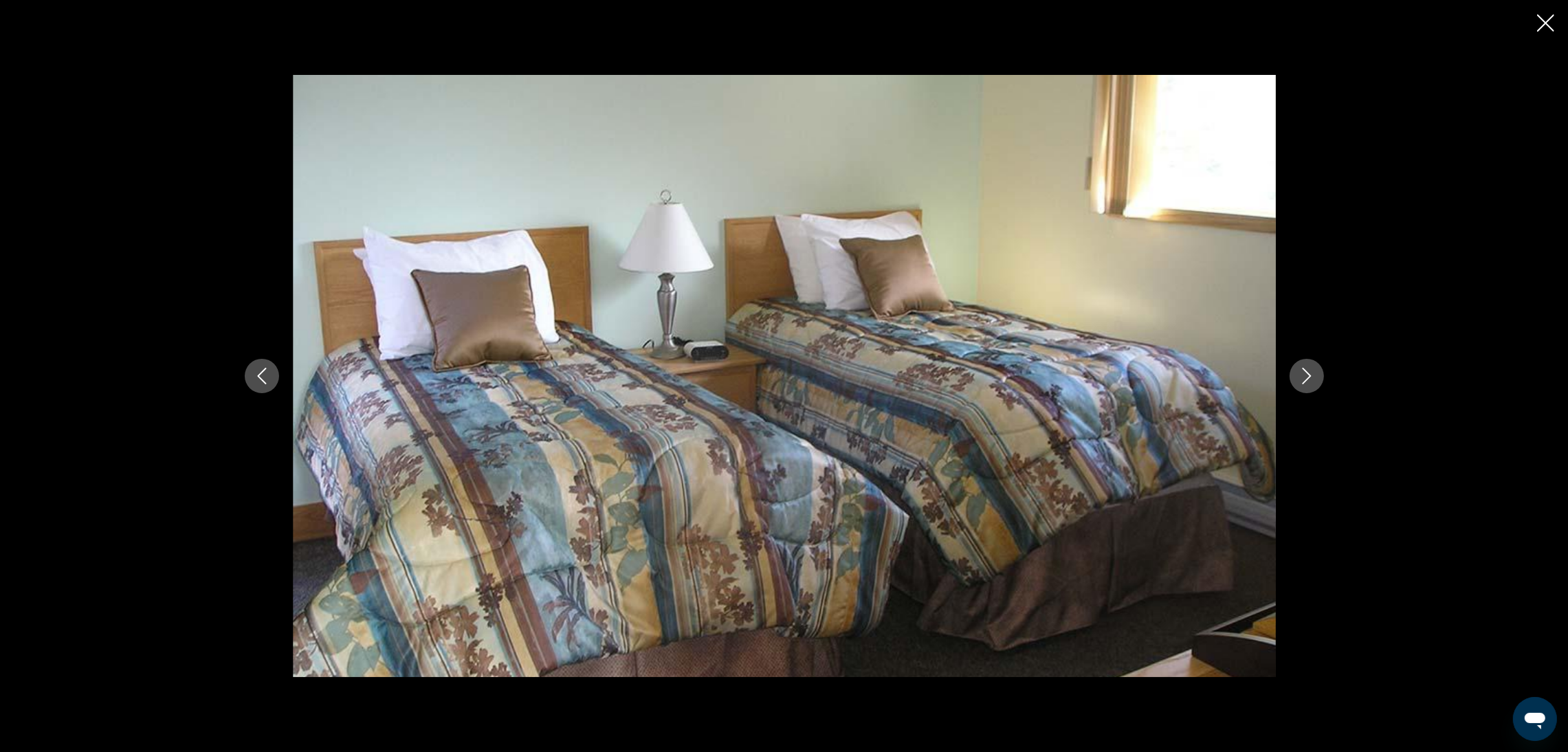
click at [1307, 380] on icon "Next image" at bounding box center [1307, 376] width 17 height 17
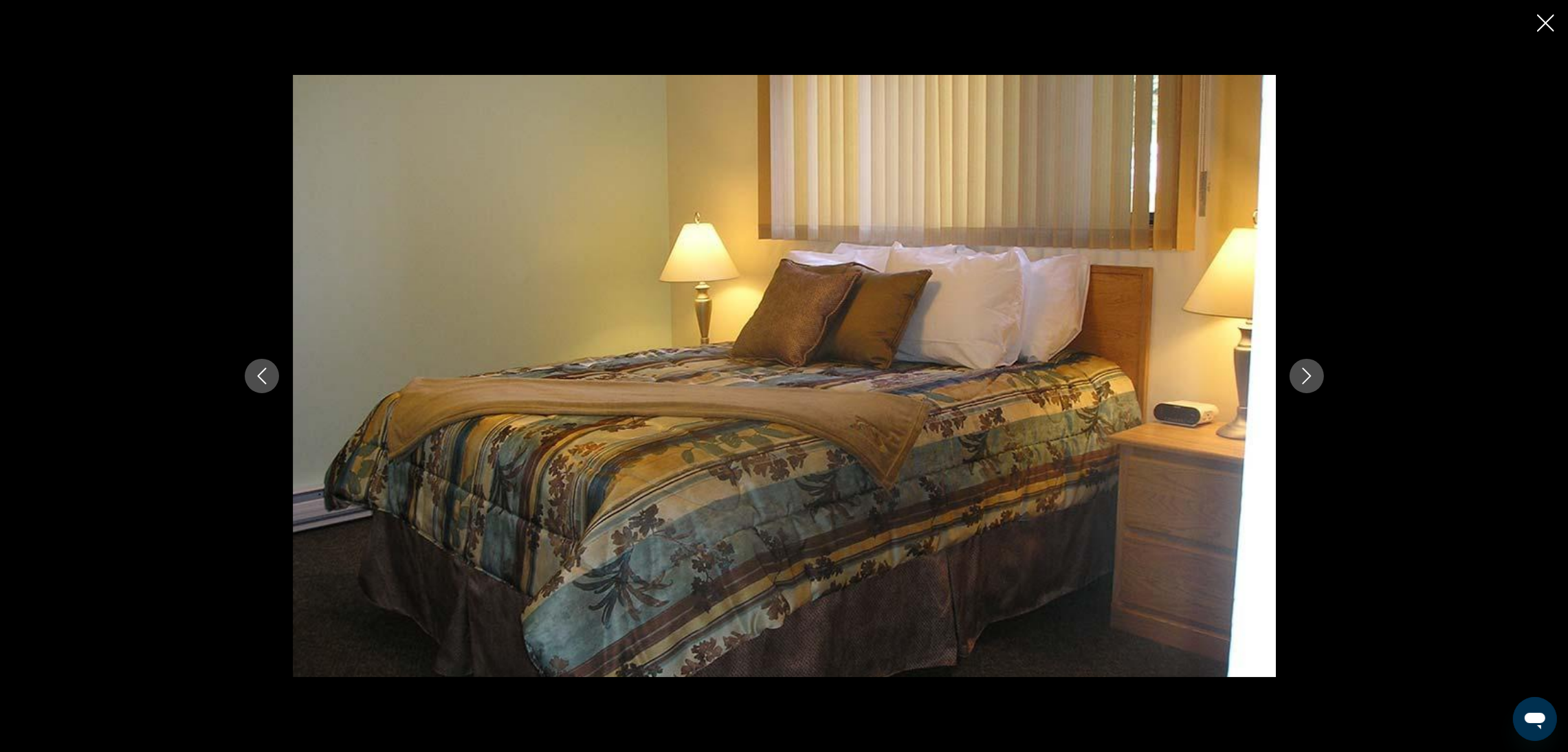
click at [1306, 380] on icon "Next image" at bounding box center [1307, 376] width 17 height 17
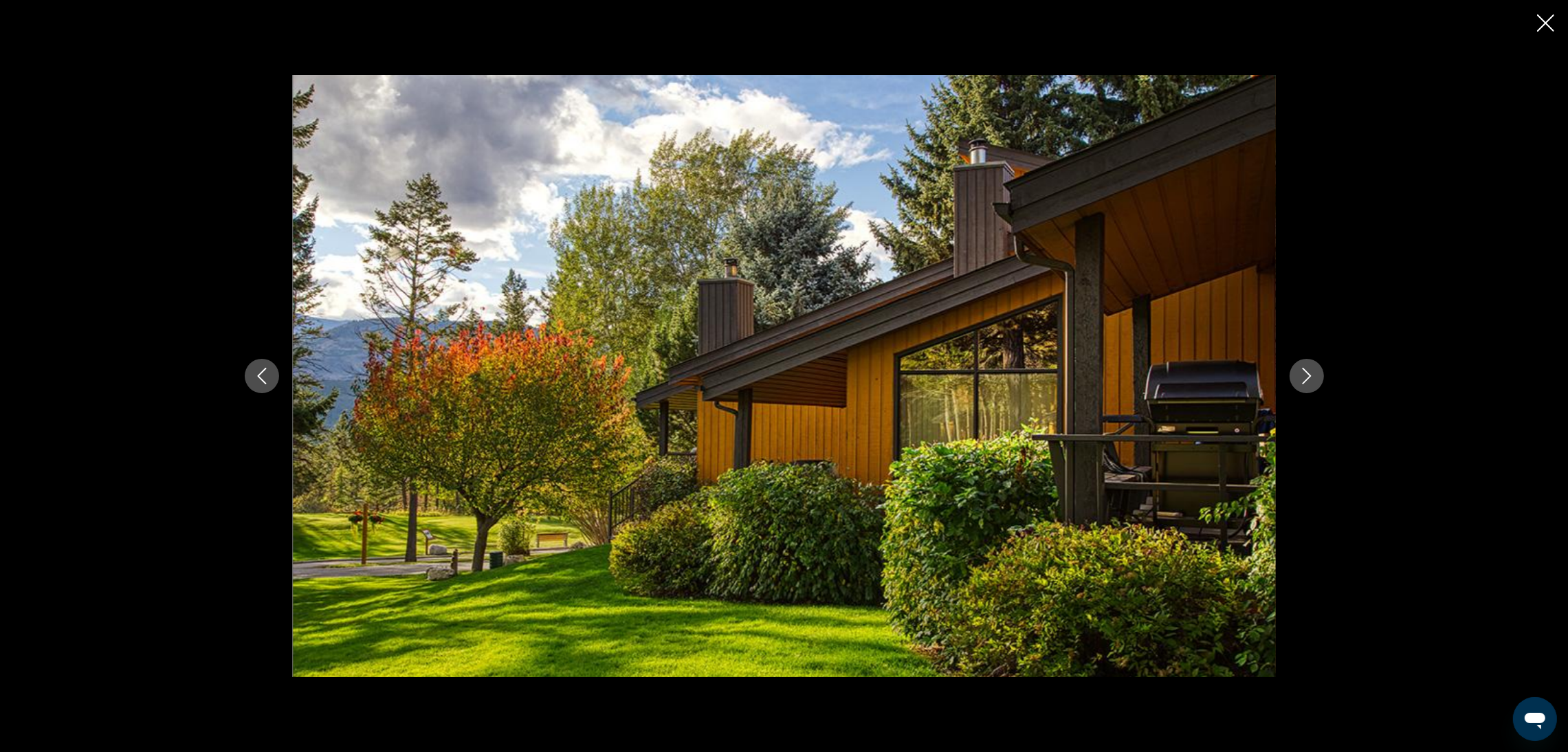
click at [1552, 22] on icon "Close slideshow" at bounding box center [1546, 23] width 17 height 17
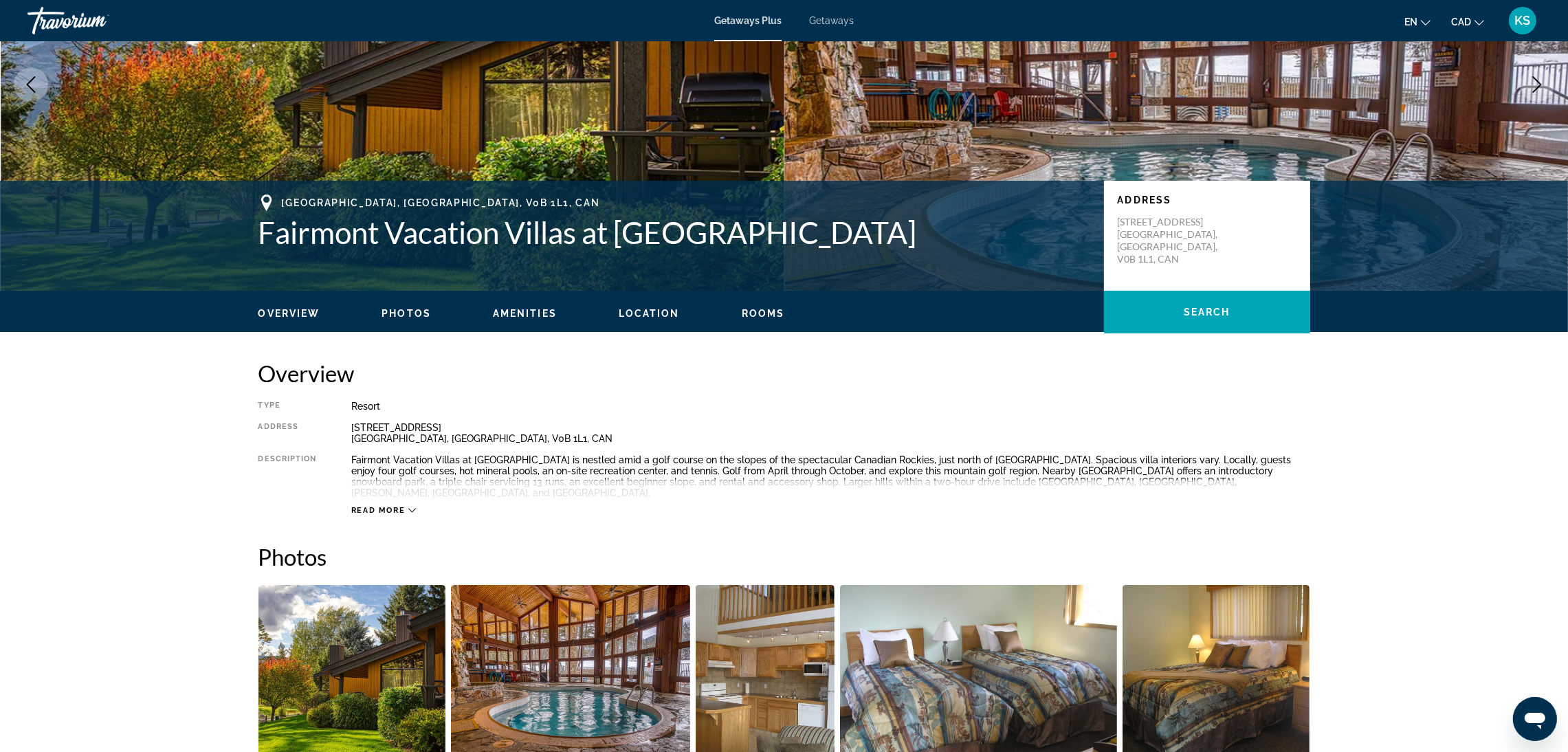
scroll to position [0, 0]
